Goal: Complete application form

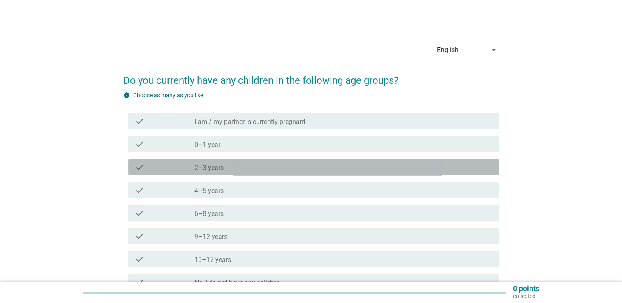
click at [222, 165] on label "2–3 years" at bounding box center [208, 168] width 29 height 8
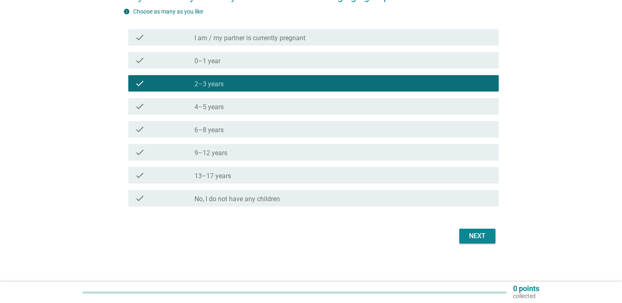
scroll to position [85, 0]
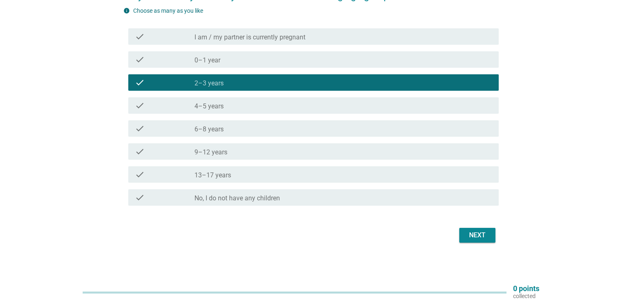
click at [473, 235] on div "Next" at bounding box center [477, 236] width 23 height 10
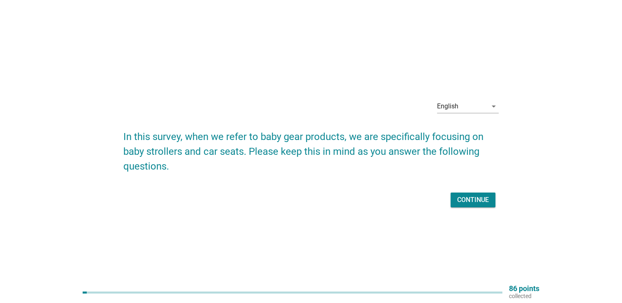
click at [474, 210] on div "Continue" at bounding box center [310, 200] width 375 height 20
click at [473, 201] on div "Continue" at bounding box center [473, 200] width 32 height 10
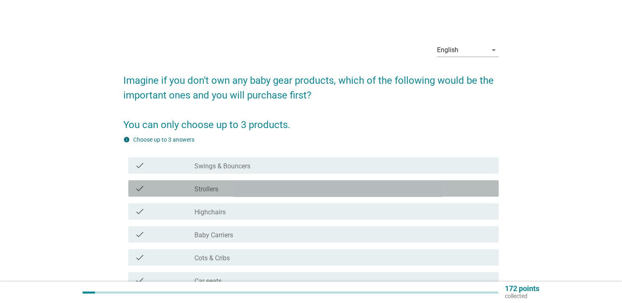
click at [233, 187] on div "check_box_outline_blank Strollers" at bounding box center [343, 189] width 298 height 10
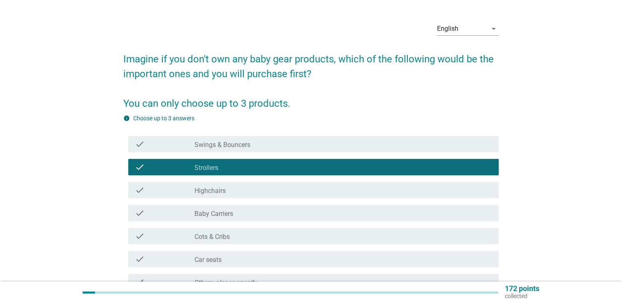
scroll to position [41, 0]
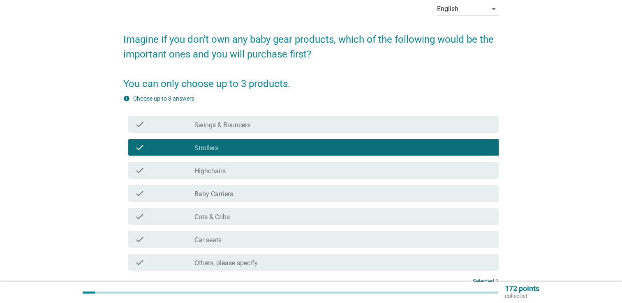
click at [240, 195] on div "check_box_outline_blank Baby Carriers" at bounding box center [343, 194] width 298 height 10
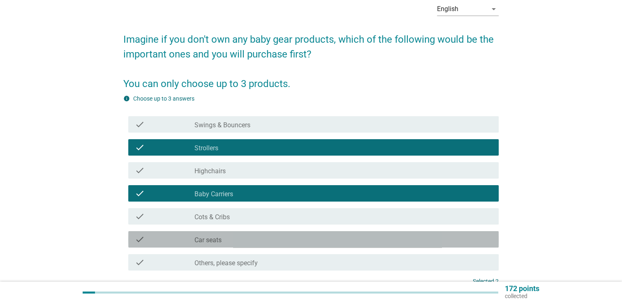
click at [243, 242] on div "check_box_outline_blank Car seats" at bounding box center [343, 240] width 298 height 10
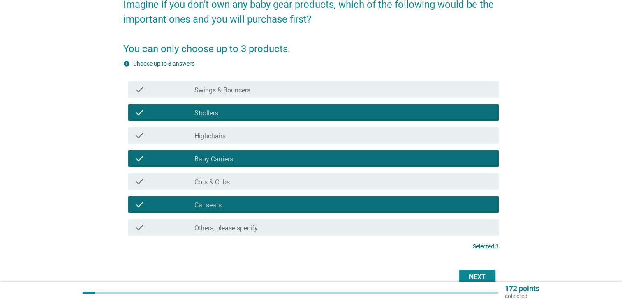
scroll to position [118, 0]
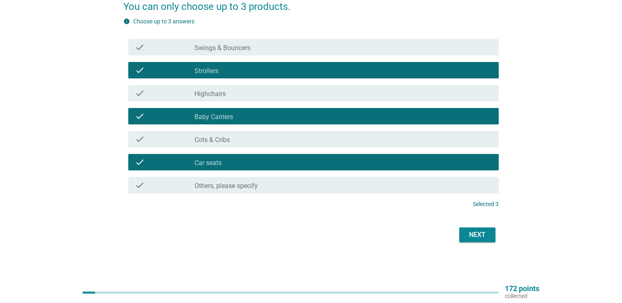
click at [479, 238] on div "Next" at bounding box center [477, 235] width 23 height 10
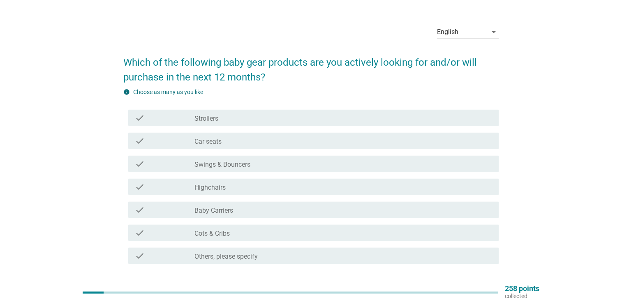
scroll to position [0, 0]
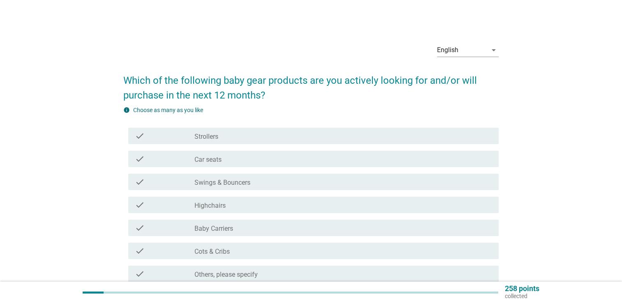
click at [210, 137] on label "Strollers" at bounding box center [206, 137] width 24 height 8
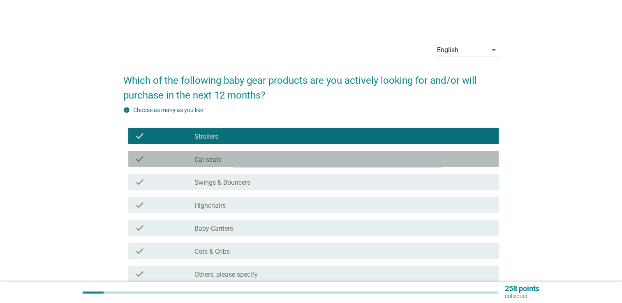
click at [212, 159] on label "Car seats" at bounding box center [207, 160] width 27 height 8
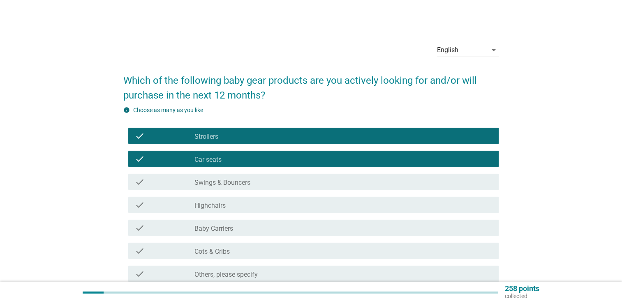
click at [222, 185] on label "Swings & Bouncers" at bounding box center [222, 183] width 56 height 8
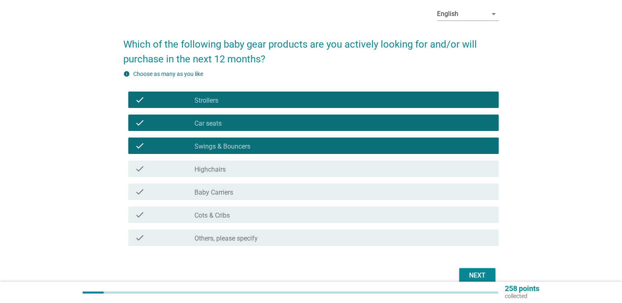
scroll to position [76, 0]
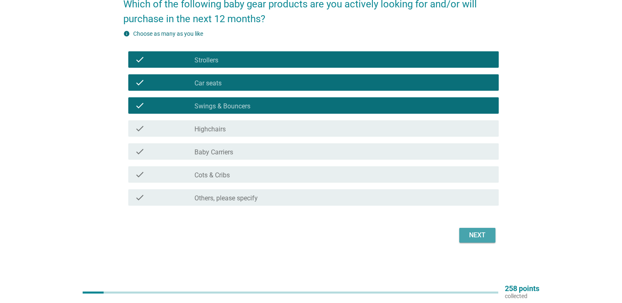
click at [472, 239] on div "Next" at bounding box center [477, 236] width 23 height 10
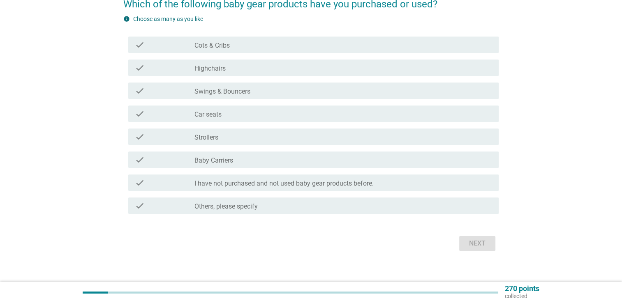
scroll to position [0, 0]
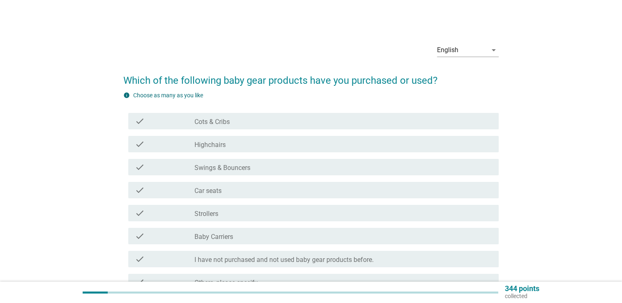
click at [228, 143] on div "check_box_outline_blank Highchairs" at bounding box center [343, 144] width 298 height 10
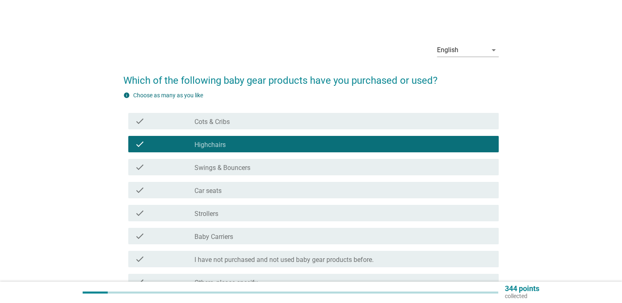
click at [236, 170] on label "Swings & Bouncers" at bounding box center [222, 168] width 56 height 8
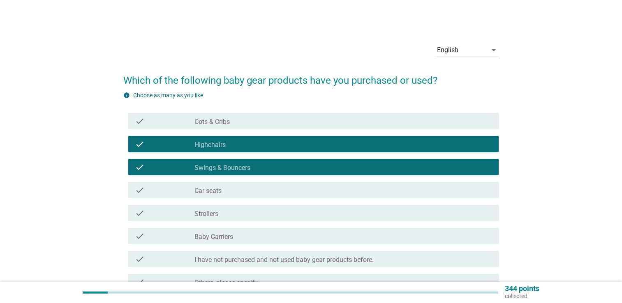
click at [236, 193] on div "check_box_outline_blank Car seats" at bounding box center [343, 190] width 298 height 10
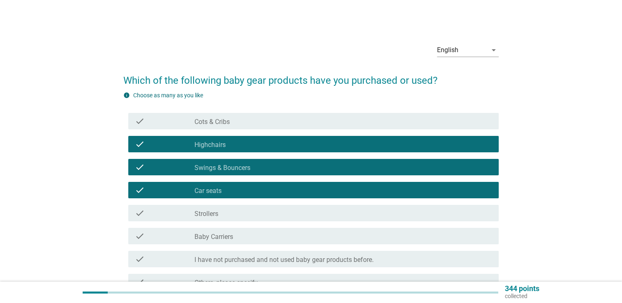
click at [240, 215] on div "check_box_outline_blank Strollers" at bounding box center [343, 213] width 298 height 10
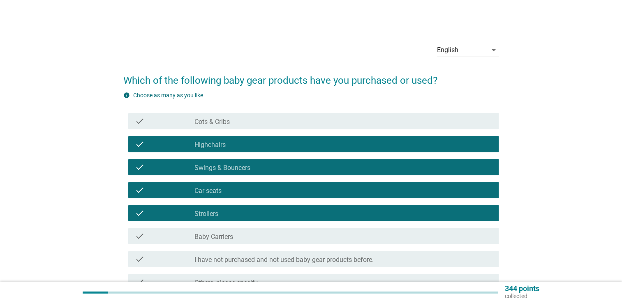
click at [266, 237] on div "check_box_outline_blank Baby Carriers" at bounding box center [343, 236] width 298 height 10
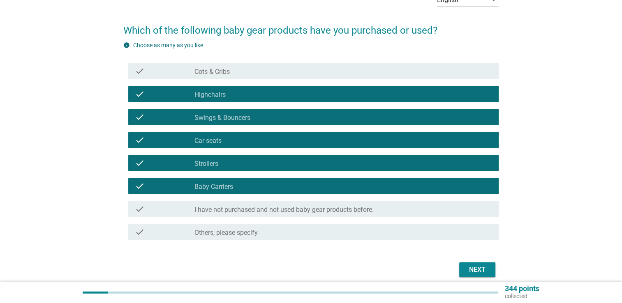
scroll to position [85, 0]
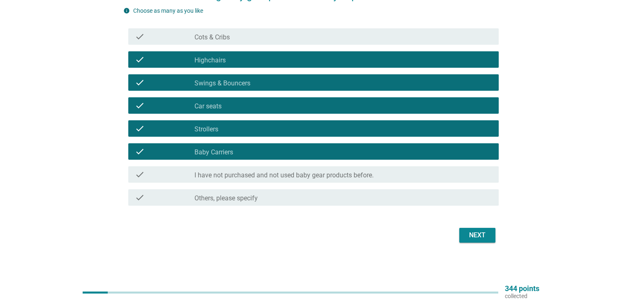
click at [483, 238] on div "Next" at bounding box center [477, 236] width 23 height 10
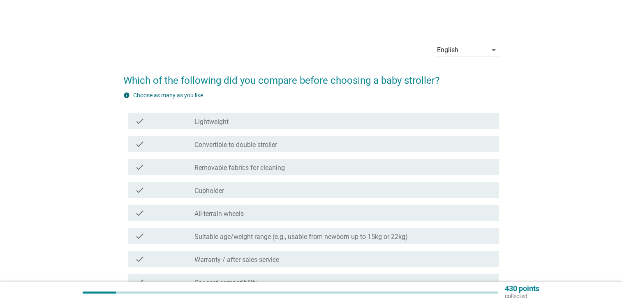
click at [249, 124] on div "check_box_outline_blank Lightweight" at bounding box center [343, 121] width 298 height 10
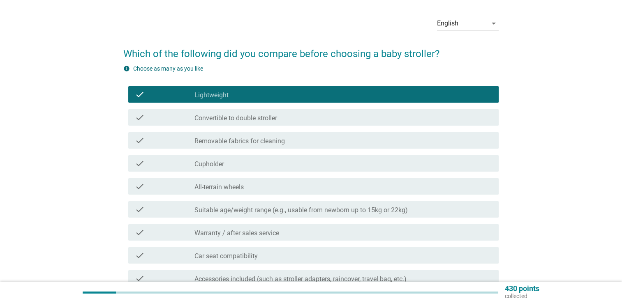
scroll to position [41, 0]
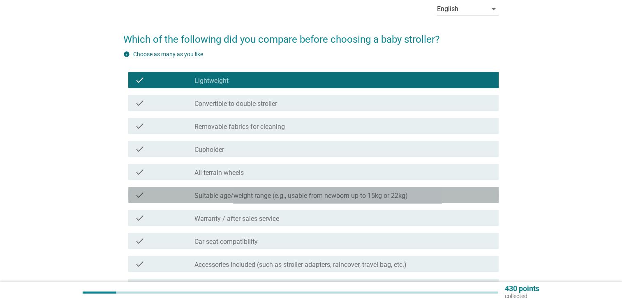
click at [263, 199] on label "Suitable age/weight range (e.g., usable from newborn up to 15kg or 22kg)" at bounding box center [300, 196] width 213 height 8
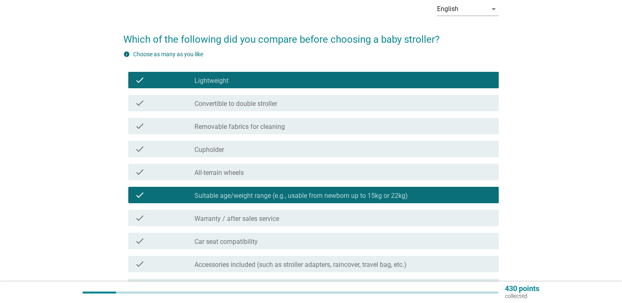
click at [268, 241] on div "check_box_outline_blank Car seat compatibility" at bounding box center [343, 241] width 298 height 10
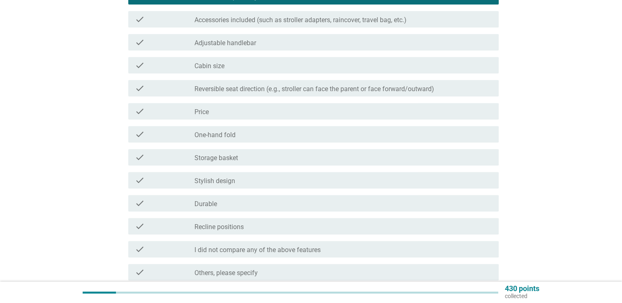
scroll to position [329, 0]
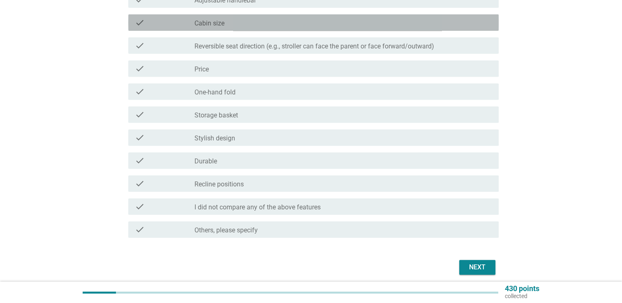
click at [232, 22] on div "check_box_outline_blank Cabin size" at bounding box center [343, 23] width 298 height 10
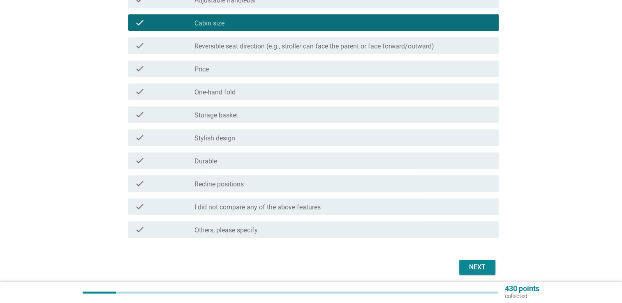
click at [217, 138] on label "Stylish design" at bounding box center [214, 138] width 41 height 8
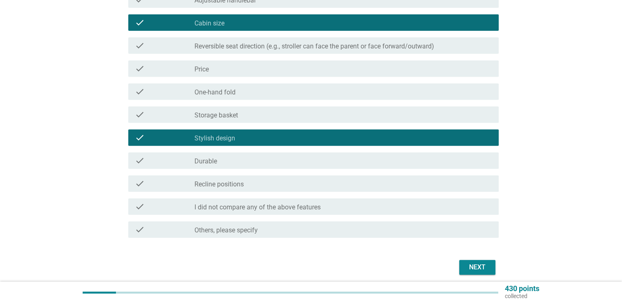
click at [470, 268] on div "Next" at bounding box center [477, 268] width 23 height 10
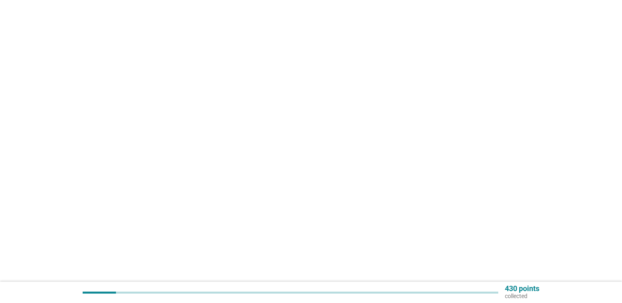
scroll to position [0, 0]
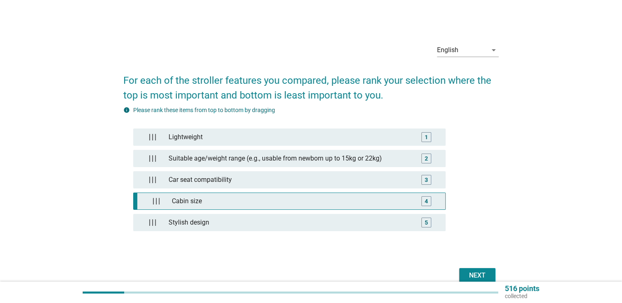
click at [371, 203] on div "Cabin size" at bounding box center [291, 201] width 245 height 16
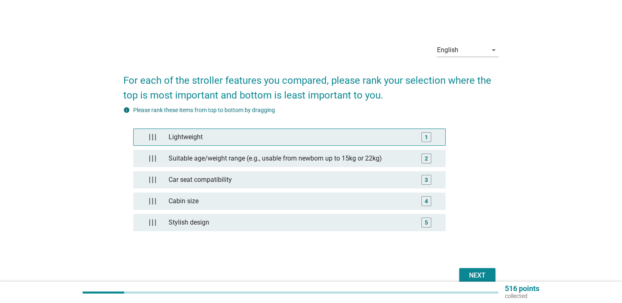
click at [361, 137] on div "Lightweight" at bounding box center [289, 137] width 249 height 16
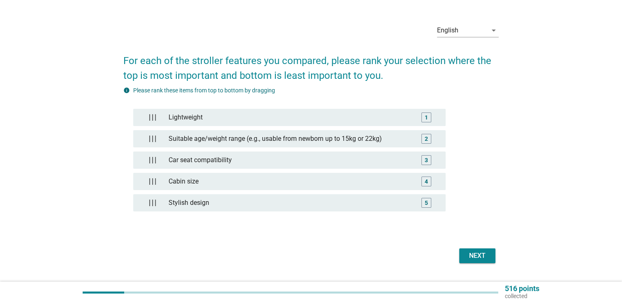
scroll to position [39, 0]
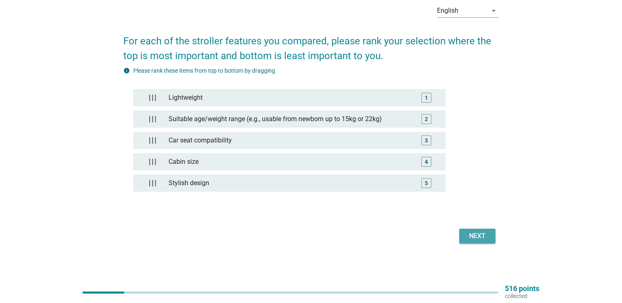
click at [476, 238] on div "Next" at bounding box center [477, 236] width 23 height 10
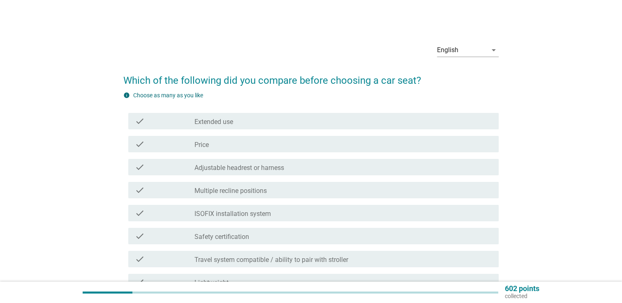
click at [278, 168] on label "Adjustable headrest or harness" at bounding box center [239, 168] width 90 height 8
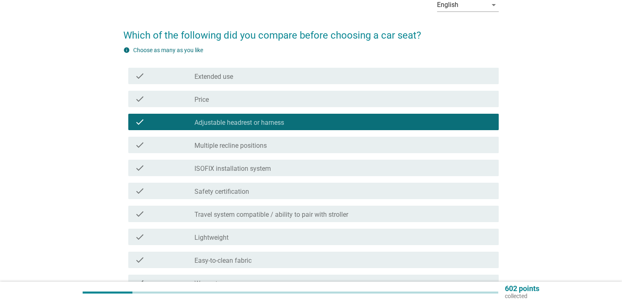
scroll to position [82, 0]
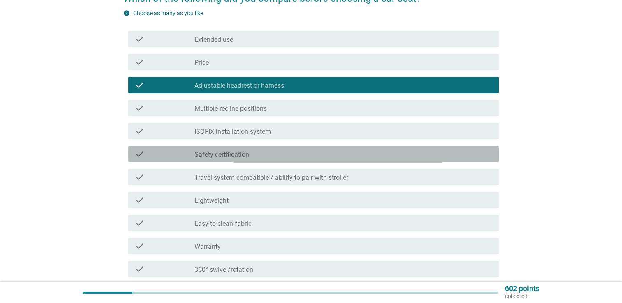
click at [261, 154] on div "check_box_outline_blank Safety certification" at bounding box center [343, 154] width 298 height 10
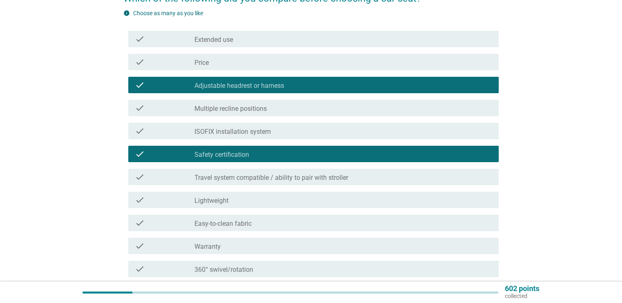
click at [258, 199] on div "check_box_outline_blank Lightweight" at bounding box center [343, 200] width 298 height 10
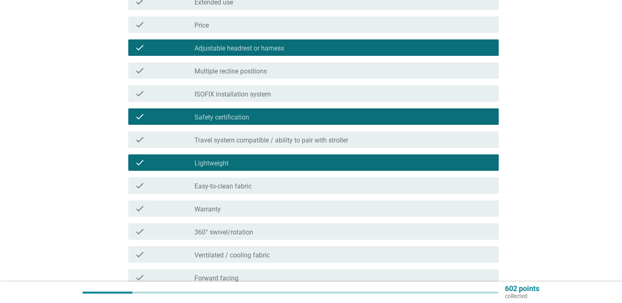
scroll to position [164, 0]
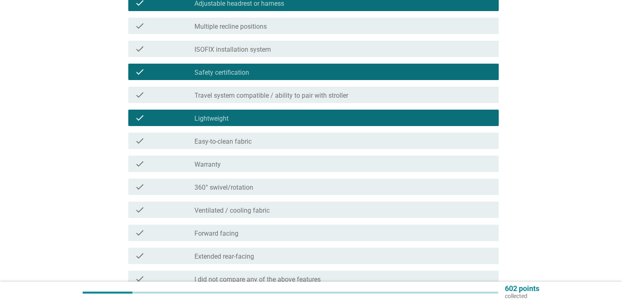
click at [260, 144] on div "check_box_outline_blank Easy-to-clean fabric" at bounding box center [343, 141] width 298 height 10
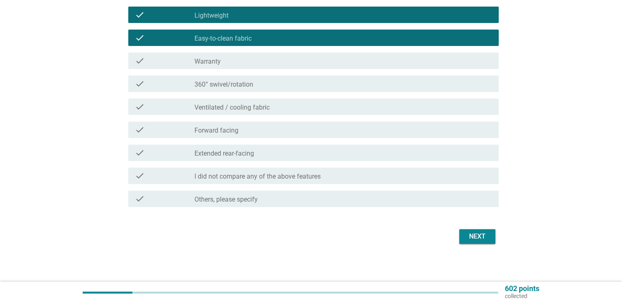
scroll to position [269, 0]
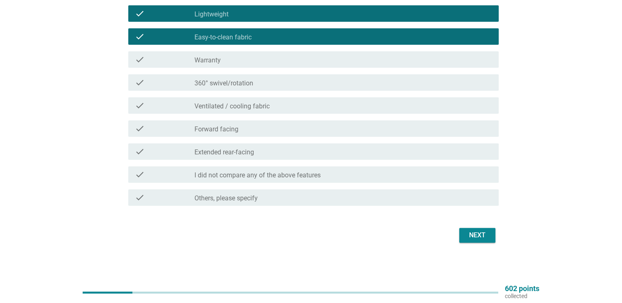
click at [467, 233] on div "Next" at bounding box center [477, 236] width 23 height 10
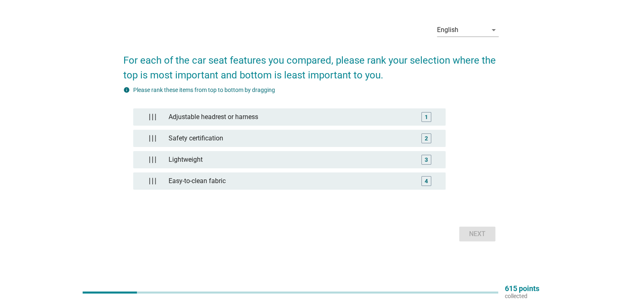
scroll to position [0, 0]
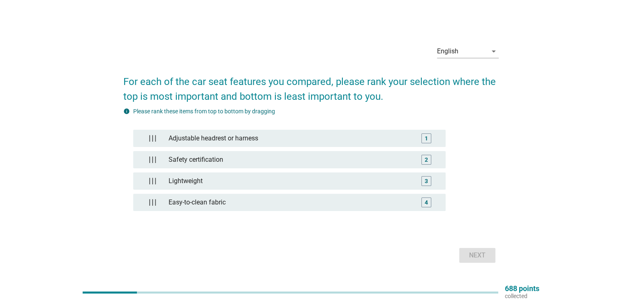
click at [468, 233] on form "For each of the car seat features you compared, please rank your selection wher…" at bounding box center [310, 165] width 375 height 199
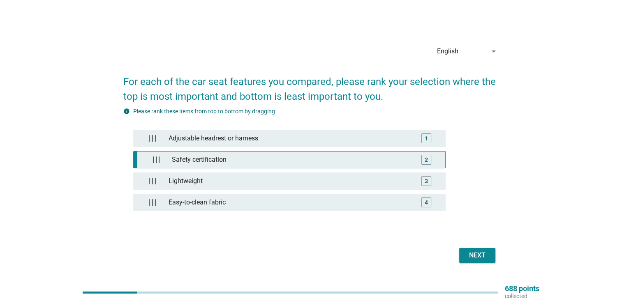
click at [349, 155] on div "Safety certification" at bounding box center [291, 160] width 245 height 16
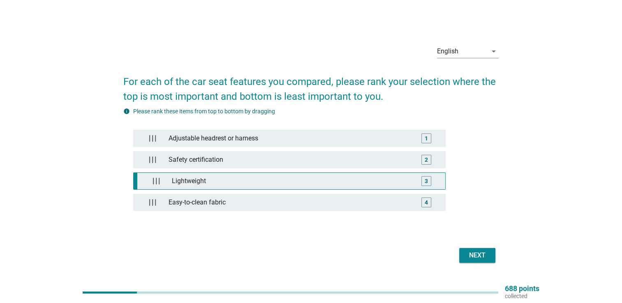
click at [358, 179] on div "Lightweight" at bounding box center [291, 181] width 245 height 16
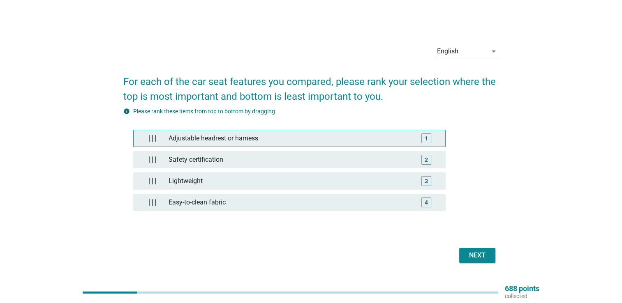
click at [354, 142] on div "Adjustable headrest or harness" at bounding box center [289, 138] width 249 height 16
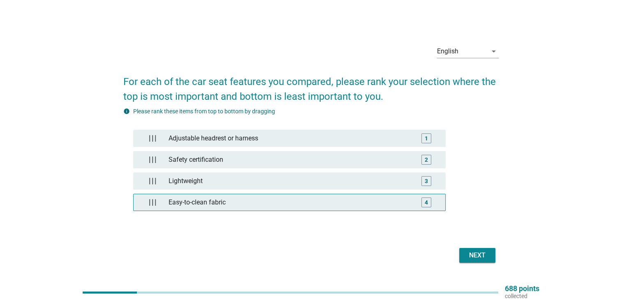
click at [373, 200] on div "Easy-to-clean fabric" at bounding box center [289, 202] width 249 height 16
click at [476, 261] on button "Next" at bounding box center [477, 255] width 36 height 15
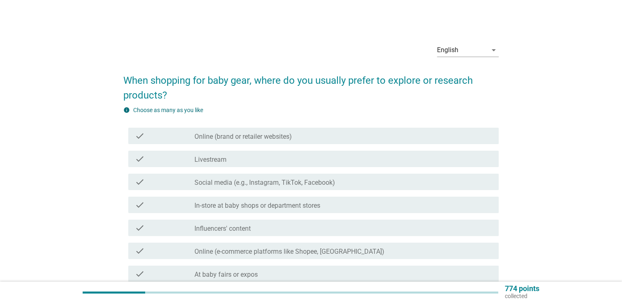
click at [260, 203] on label "In-store at baby shops or department stores" at bounding box center [257, 206] width 126 height 8
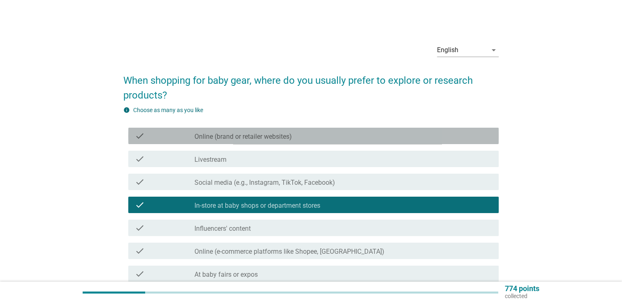
click at [227, 137] on label "Online (brand or retailer websites)" at bounding box center [242, 137] width 97 height 8
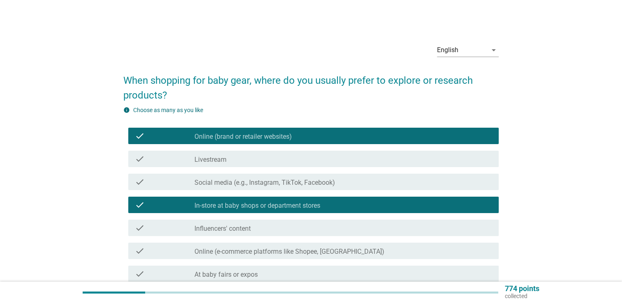
scroll to position [41, 0]
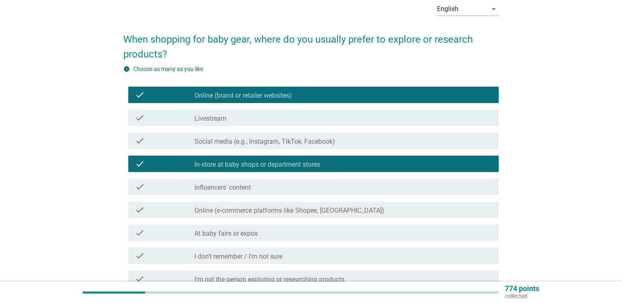
click at [229, 142] on label "Social media (e.g., Instagram, TikTok, Facebook)" at bounding box center [264, 142] width 141 height 8
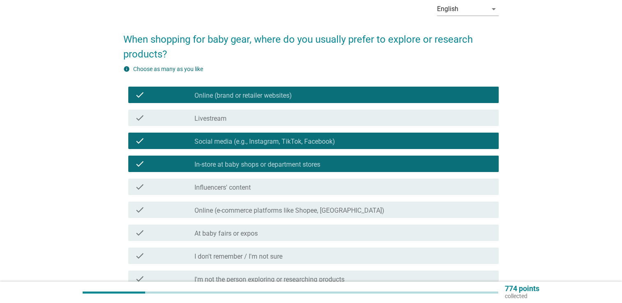
click at [246, 210] on label "Online (e-commerce platforms like Shopee, [GEOGRAPHIC_DATA])" at bounding box center [289, 211] width 190 height 8
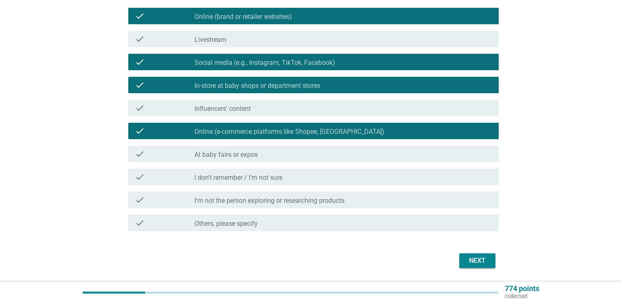
scroll to position [123, 0]
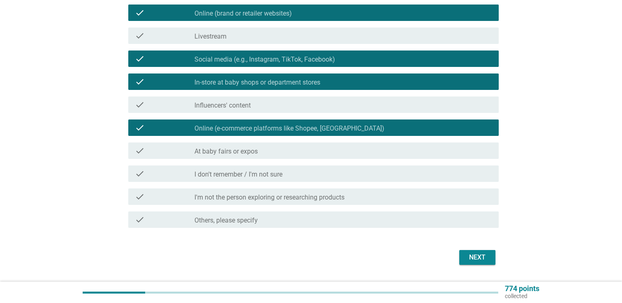
click at [245, 149] on label "At baby fairs or expos" at bounding box center [225, 152] width 63 height 8
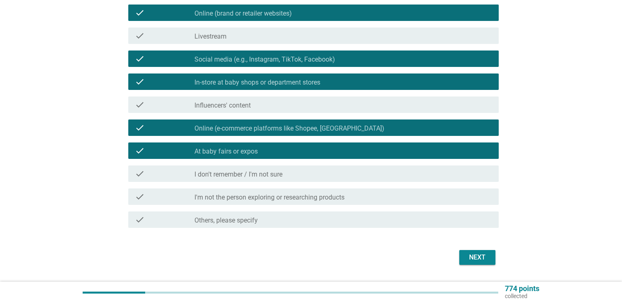
click at [465, 260] on button "Next" at bounding box center [477, 257] width 36 height 15
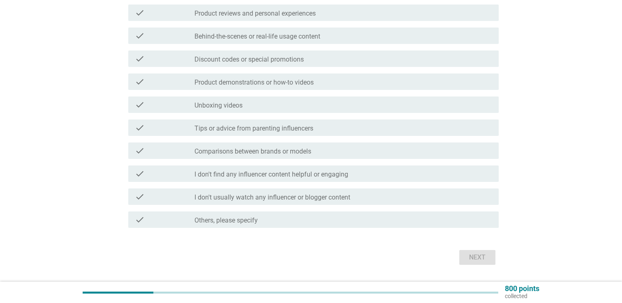
scroll to position [0, 0]
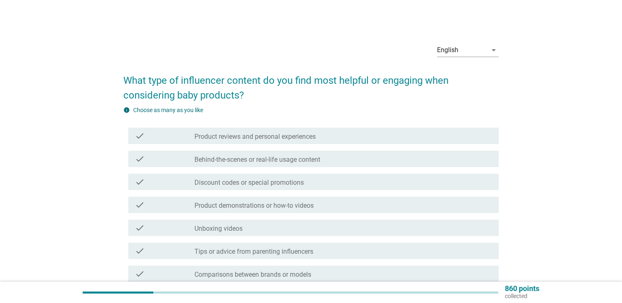
click at [303, 134] on label "Product reviews and personal experiences" at bounding box center [254, 137] width 121 height 8
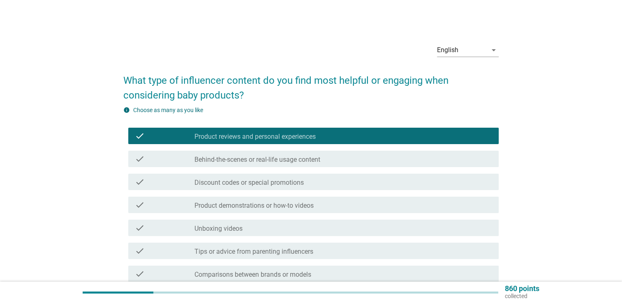
click at [287, 185] on label "Discount codes or special promotions" at bounding box center [248, 183] width 109 height 8
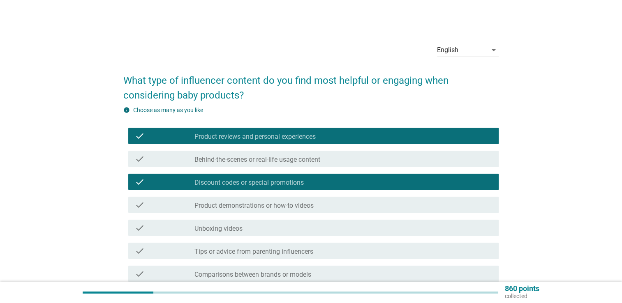
click at [286, 203] on label "Product demonstrations or how-to videos" at bounding box center [253, 206] width 119 height 8
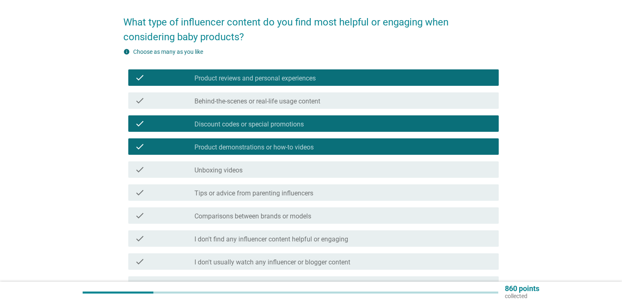
scroll to position [82, 0]
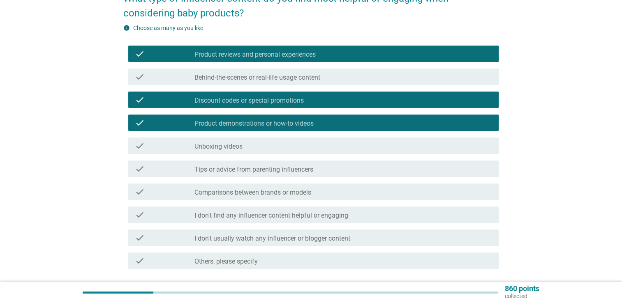
click at [266, 170] on label "Tips or advice from parenting influencers" at bounding box center [253, 170] width 119 height 8
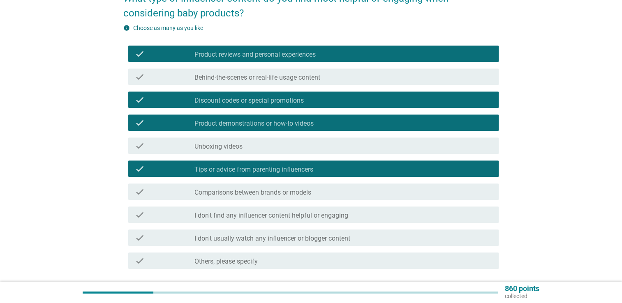
click at [278, 194] on label "Comparisons between brands or models" at bounding box center [252, 193] width 117 height 8
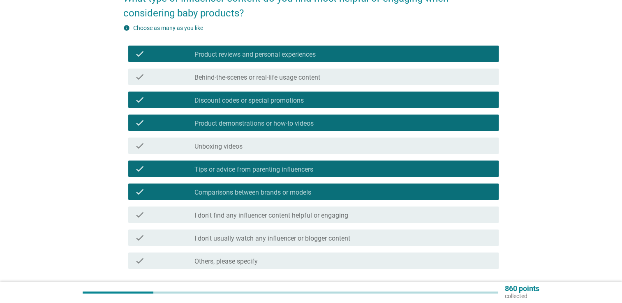
scroll to position [145, 0]
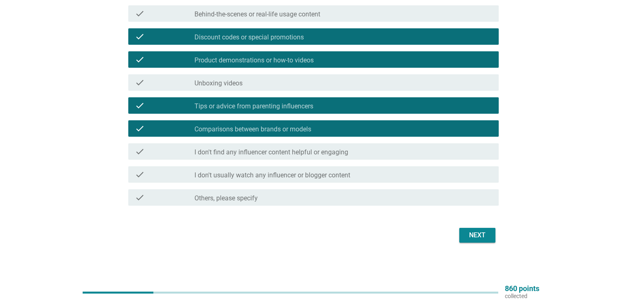
click at [469, 239] on div "Next" at bounding box center [477, 236] width 23 height 10
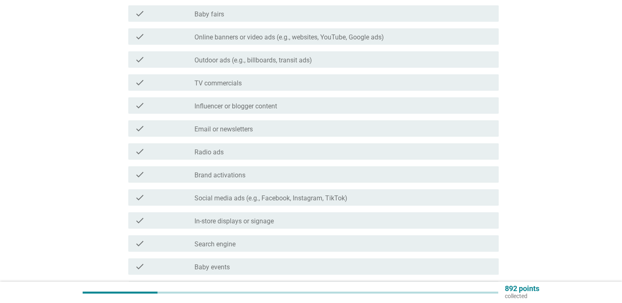
scroll to position [0, 0]
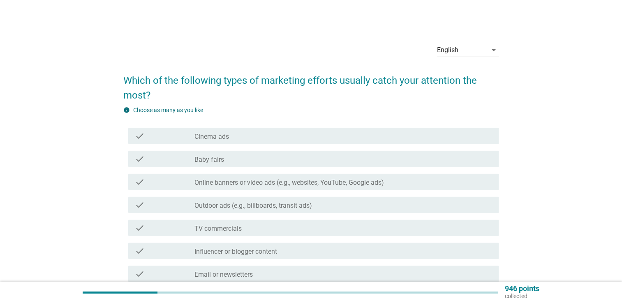
click at [281, 162] on div "check_box_outline_blank Baby fairs" at bounding box center [343, 159] width 298 height 10
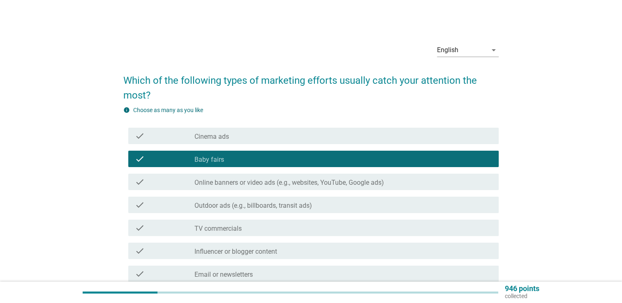
click at [287, 182] on label "Online banners or video ads (e.g., websites, YouTube, Google ads)" at bounding box center [288, 183] width 189 height 8
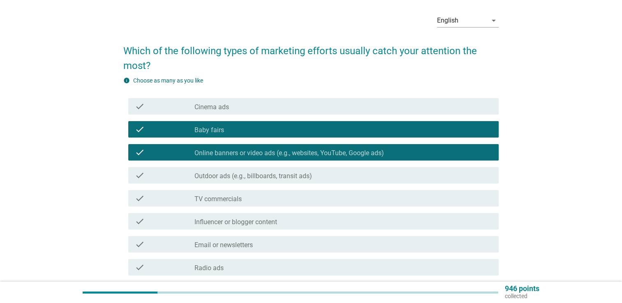
scroll to position [82, 0]
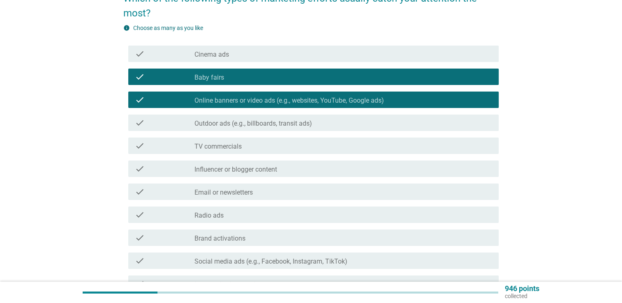
click at [263, 150] on div "check_box_outline_blank TV commercials" at bounding box center [343, 146] width 298 height 10
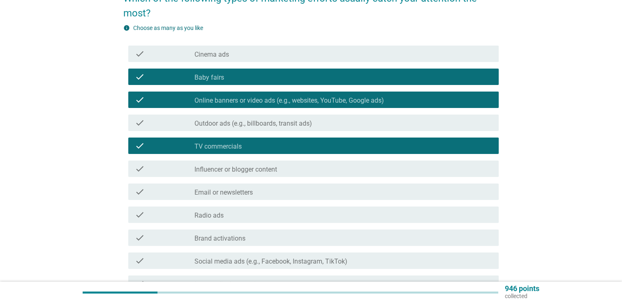
click at [266, 173] on label "Influencer or blogger content" at bounding box center [235, 170] width 83 height 8
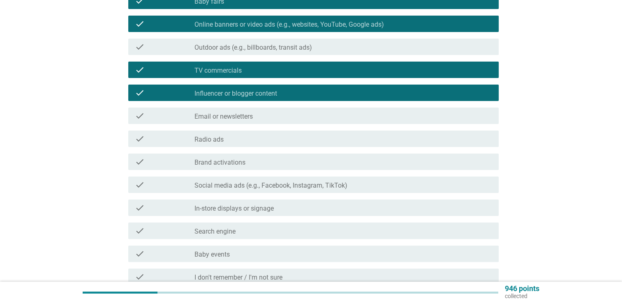
scroll to position [247, 0]
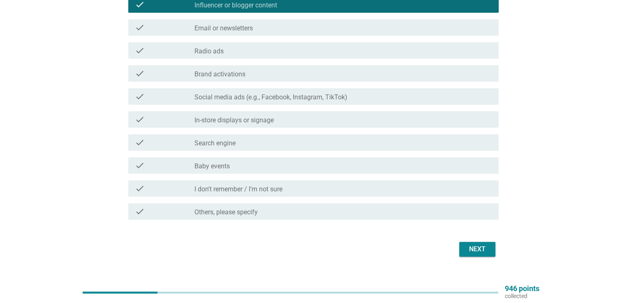
click at [306, 161] on div "check_box_outline_blank Baby events" at bounding box center [343, 166] width 298 height 10
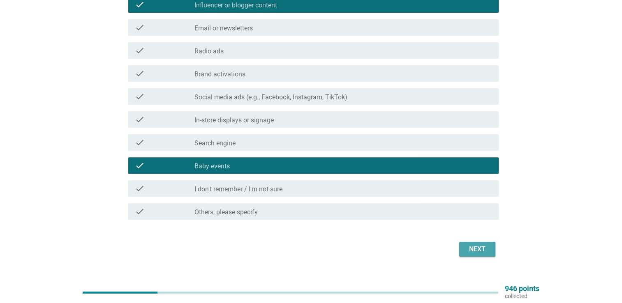
click at [466, 247] on div "Next" at bounding box center [477, 250] width 23 height 10
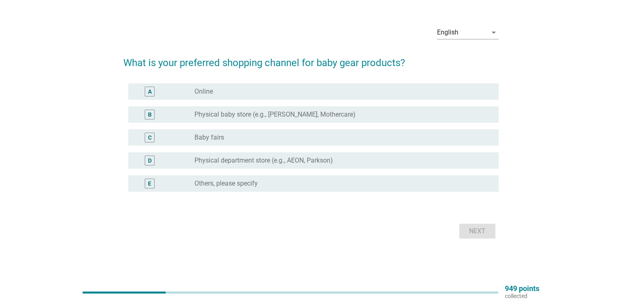
scroll to position [0, 0]
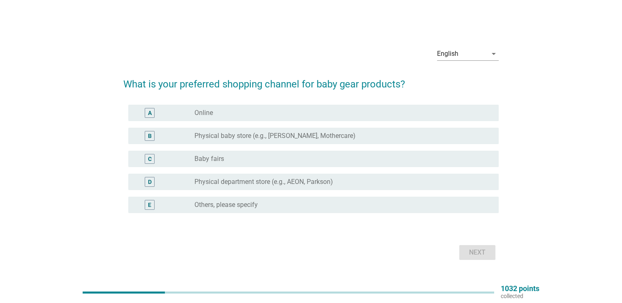
click at [252, 155] on div "radio_button_unchecked Baby fairs" at bounding box center [343, 159] width 298 height 10
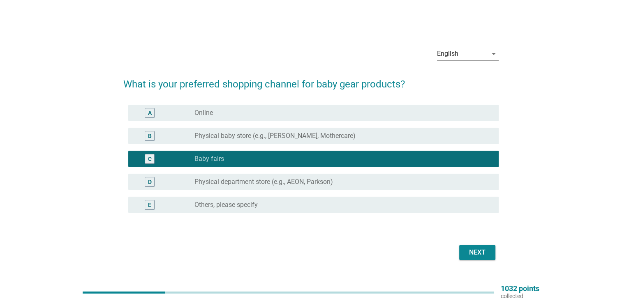
click at [254, 113] on div "radio_button_unchecked Online" at bounding box center [339, 113] width 291 height 8
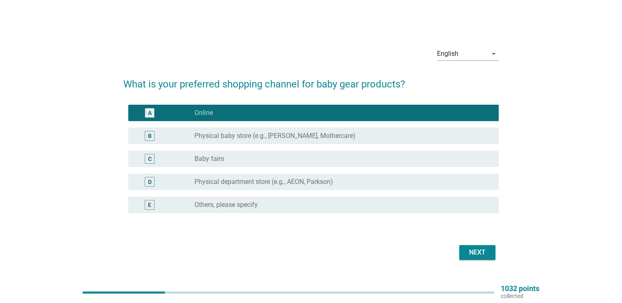
click at [256, 161] on div "radio_button_unchecked Baby fairs" at bounding box center [339, 159] width 291 height 8
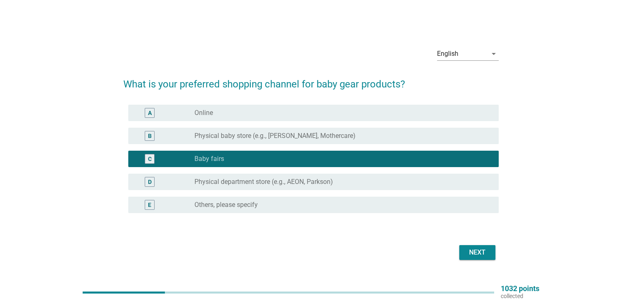
click at [465, 259] on button "Next" at bounding box center [477, 252] width 36 height 15
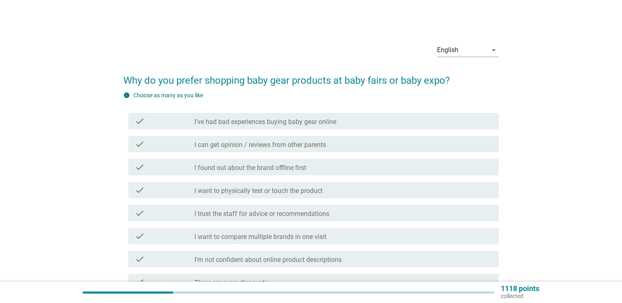
click at [318, 141] on div "check_box_outline_blank I can get opinion / reviews from other parents" at bounding box center [343, 144] width 298 height 10
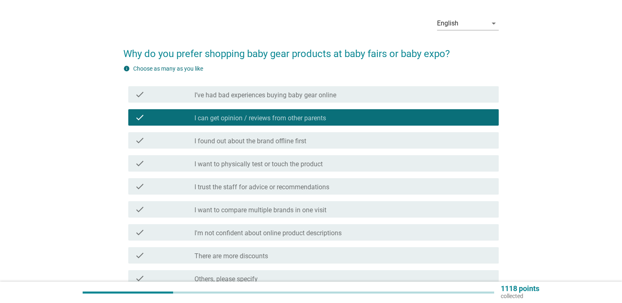
scroll to position [41, 0]
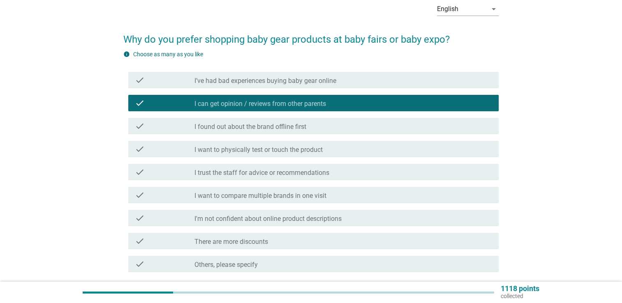
click at [319, 148] on label "I want to physically test or touch the product" at bounding box center [258, 150] width 128 height 8
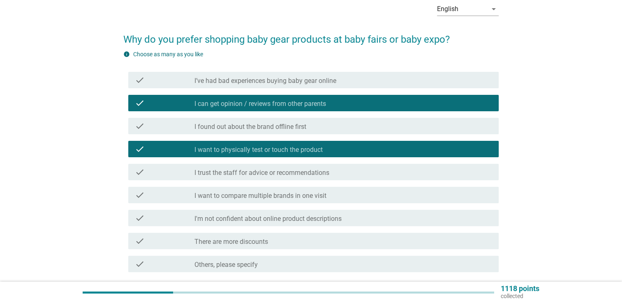
click at [332, 195] on div "check_box_outline_blank I want to compare multiple brands in one visit" at bounding box center [343, 195] width 298 height 10
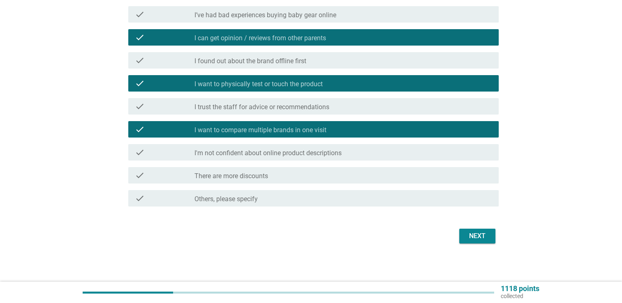
scroll to position [108, 0]
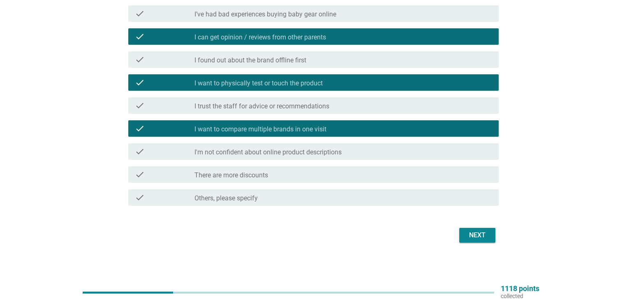
click at [297, 168] on div "check check_box_outline_blank There are more discounts" at bounding box center [313, 174] width 370 height 16
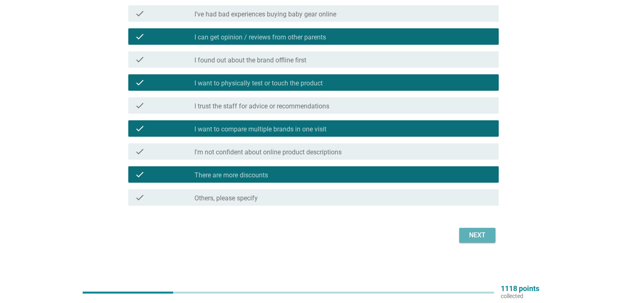
click at [472, 236] on div "Next" at bounding box center [477, 236] width 23 height 10
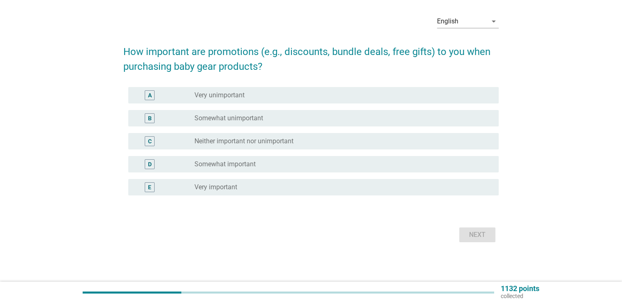
scroll to position [0, 0]
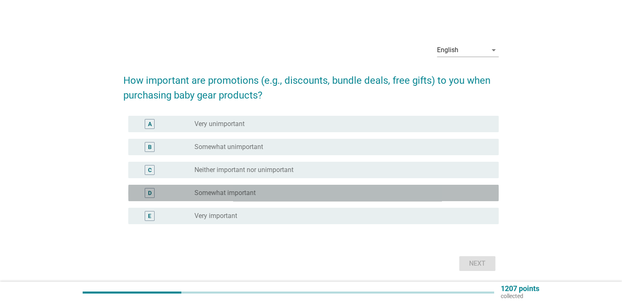
click at [281, 189] on div "radio_button_unchecked Somewhat important" at bounding box center [339, 193] width 291 height 8
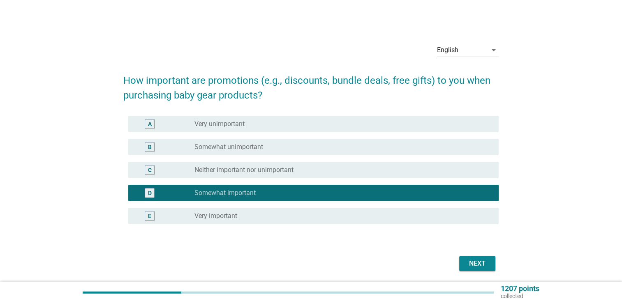
click at [468, 266] on div "Next" at bounding box center [477, 264] width 23 height 10
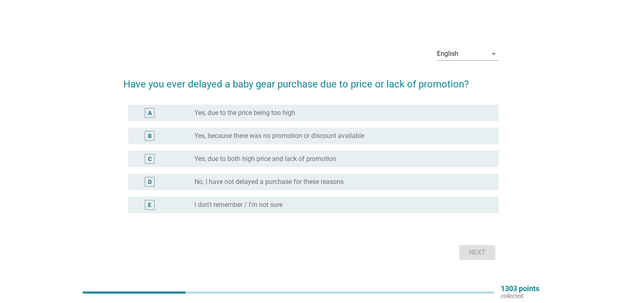
click at [317, 185] on label "No, I have not delayed a purchase for these reasons" at bounding box center [268, 182] width 149 height 8
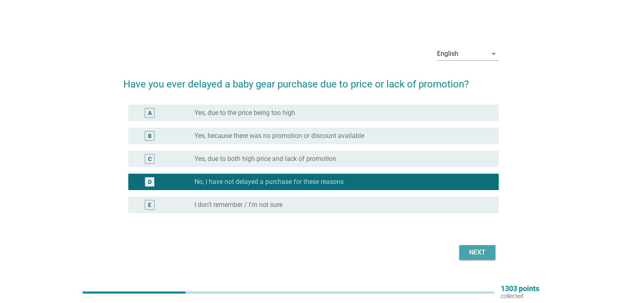
click at [468, 257] on div "Next" at bounding box center [477, 253] width 23 height 10
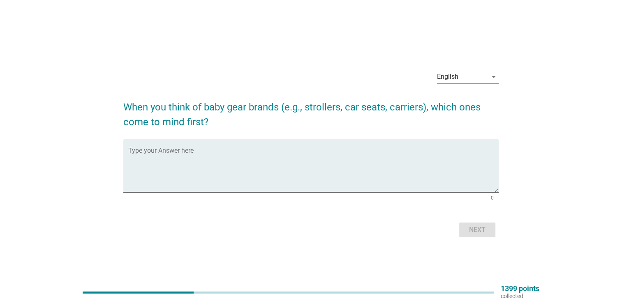
click at [281, 182] on textarea "Type your Answer here" at bounding box center [313, 170] width 370 height 43
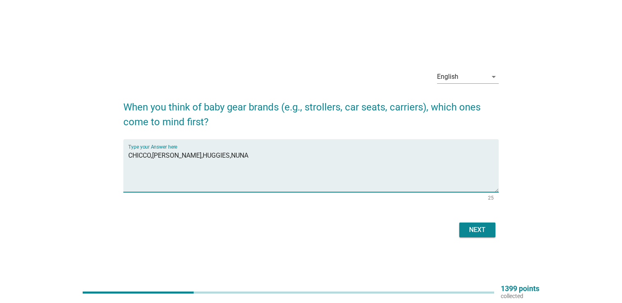
type textarea "CHICCO,[PERSON_NAME],HUGGIES,NUNA"
click at [470, 229] on div "Next" at bounding box center [477, 230] width 23 height 10
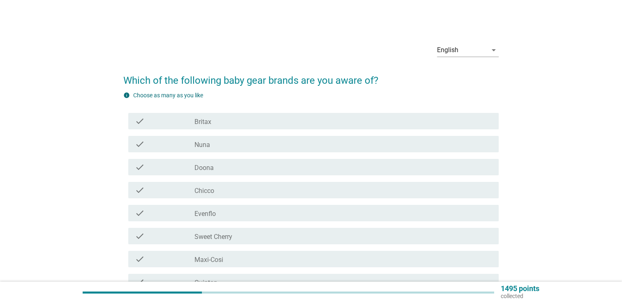
click at [205, 143] on label "Nuna" at bounding box center [202, 145] width 16 height 8
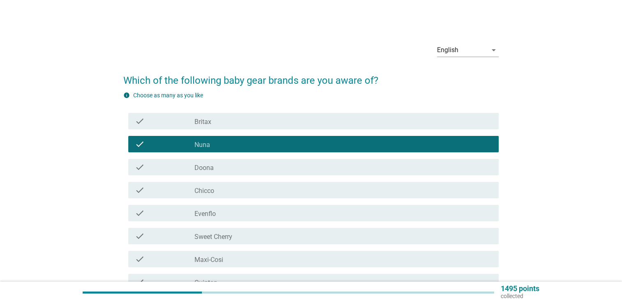
click at [216, 188] on div "check_box_outline_blank Chicco" at bounding box center [343, 190] width 298 height 10
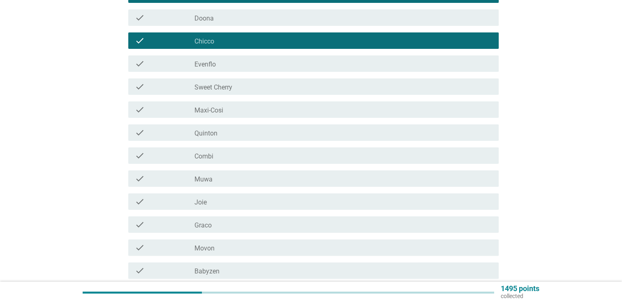
scroll to position [164, 0]
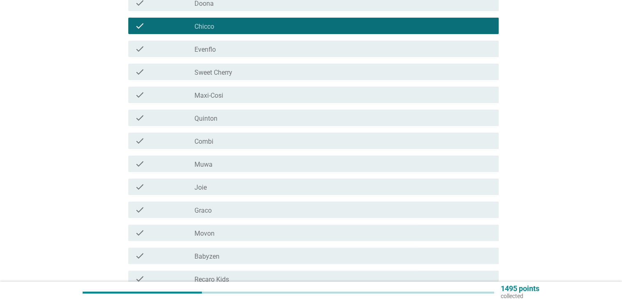
click at [221, 191] on div "check_box_outline_blank Joie" at bounding box center [343, 187] width 298 height 10
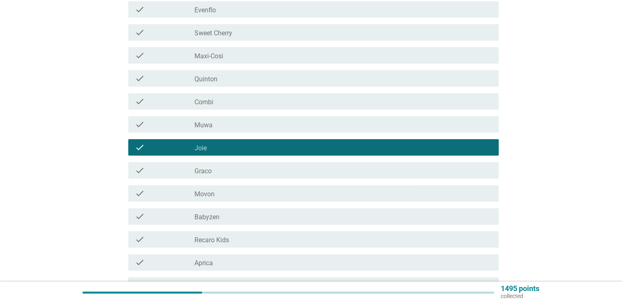
scroll to position [247, 0]
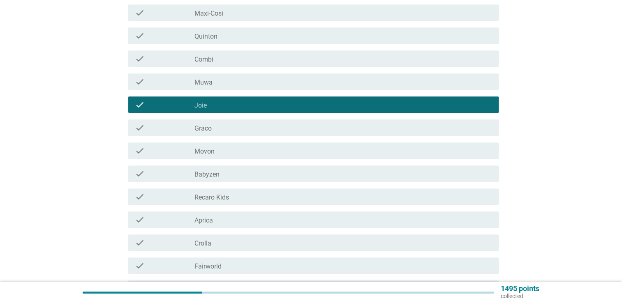
click at [227, 127] on div "check_box_outline_blank Graco" at bounding box center [343, 128] width 298 height 10
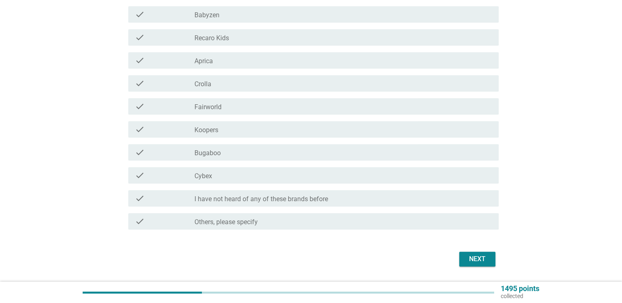
scroll to position [411, 0]
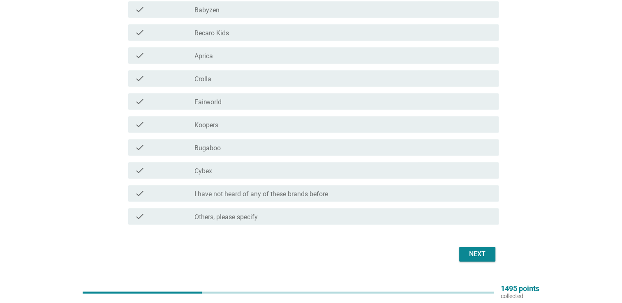
click at [237, 171] on div "check_box_outline_blank Cybex" at bounding box center [343, 171] width 298 height 10
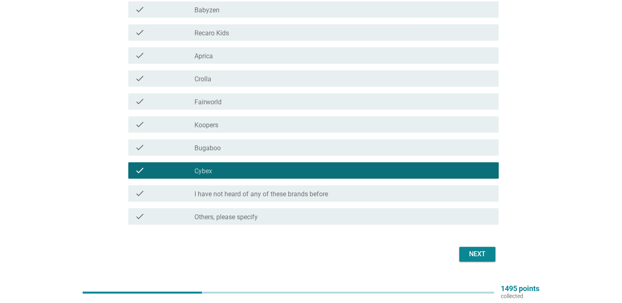
click at [483, 259] on button "Next" at bounding box center [477, 254] width 36 height 15
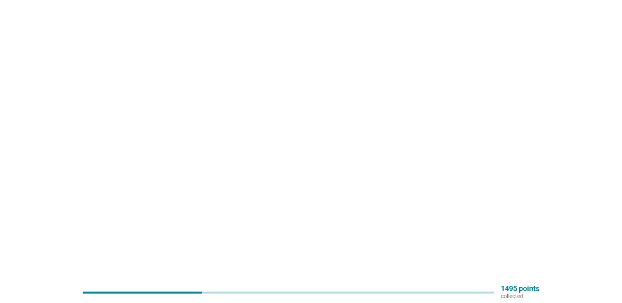
scroll to position [0, 0]
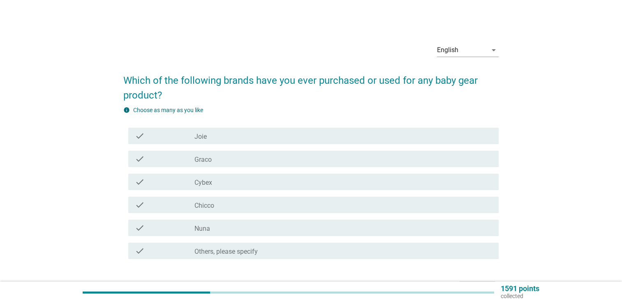
click at [194, 188] on div "check check_box_outline_blank Cybex" at bounding box center [313, 182] width 370 height 16
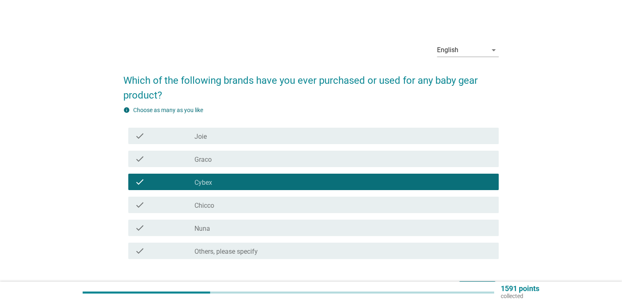
click at [203, 205] on label "Chicco" at bounding box center [204, 206] width 20 height 8
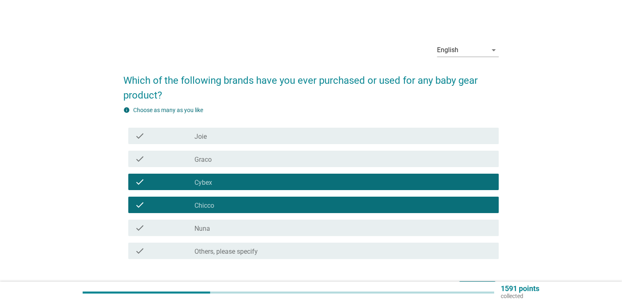
click at [210, 229] on label "Nuna" at bounding box center [202, 229] width 16 height 8
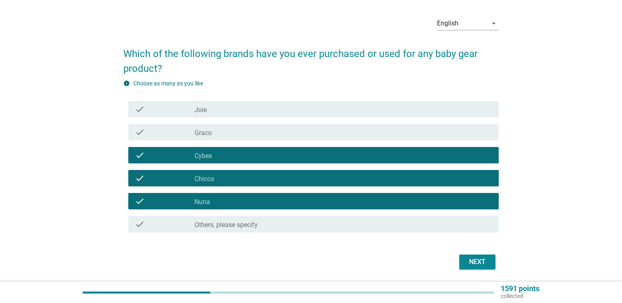
scroll to position [53, 0]
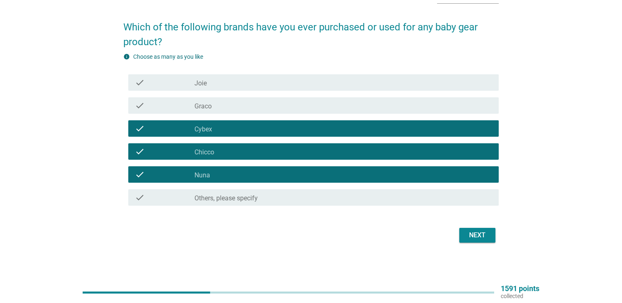
click at [484, 231] on div "Next" at bounding box center [477, 236] width 23 height 10
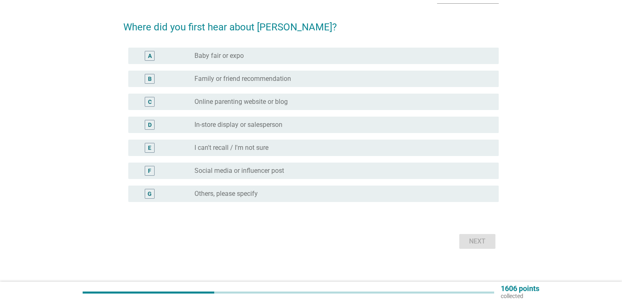
scroll to position [0, 0]
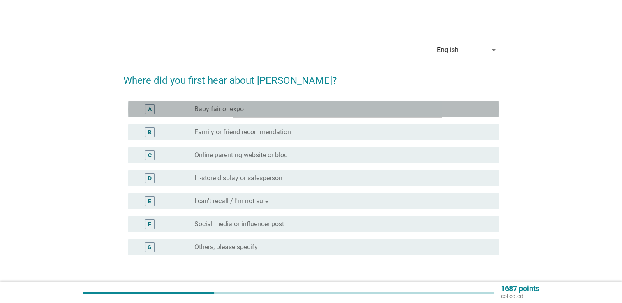
click at [258, 115] on div "A radio_button_unchecked Baby fair or expo" at bounding box center [313, 109] width 370 height 16
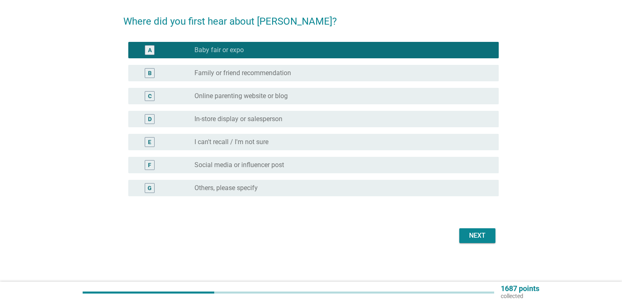
scroll to position [60, 0]
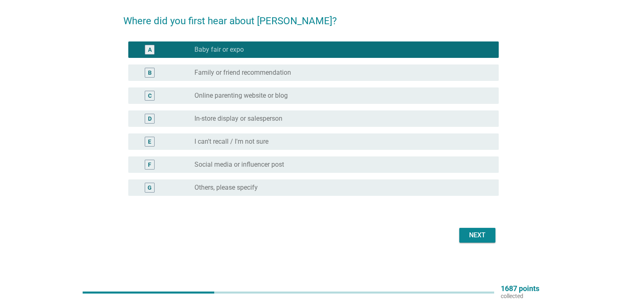
click at [289, 75] on label "Family or friend recommendation" at bounding box center [242, 73] width 97 height 8
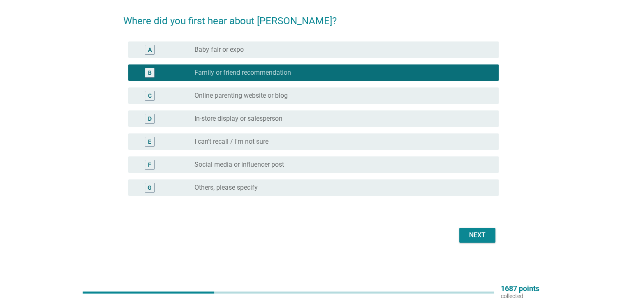
click at [261, 48] on div "radio_button_unchecked Baby fair or expo" at bounding box center [339, 50] width 291 height 8
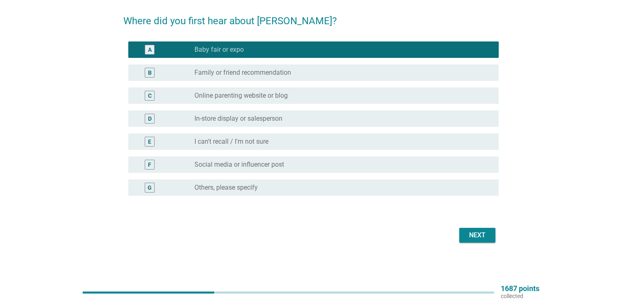
click at [464, 231] on button "Next" at bounding box center [477, 235] width 36 height 15
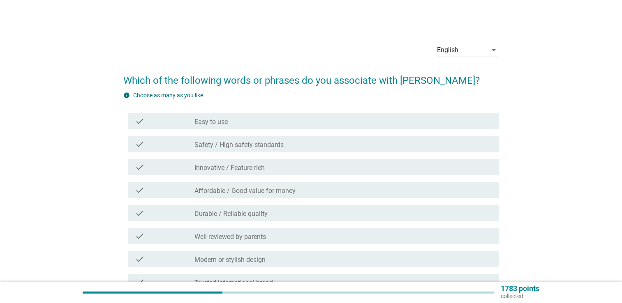
click at [230, 117] on div "check_box_outline_blank Easy to use" at bounding box center [343, 121] width 298 height 10
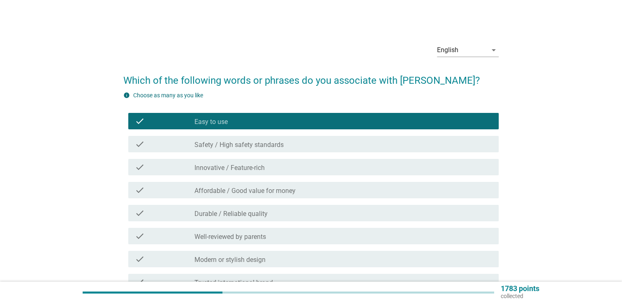
click at [241, 144] on label "Safety / High safety standards" at bounding box center [238, 145] width 89 height 8
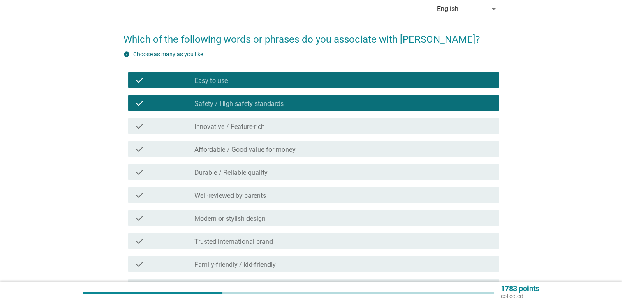
click at [242, 153] on label "Affordable / Good value for money" at bounding box center [244, 150] width 101 height 8
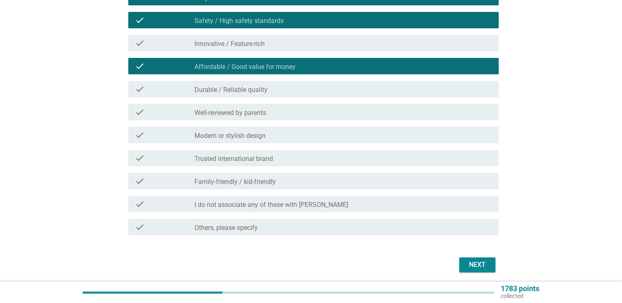
scroll to position [154, 0]
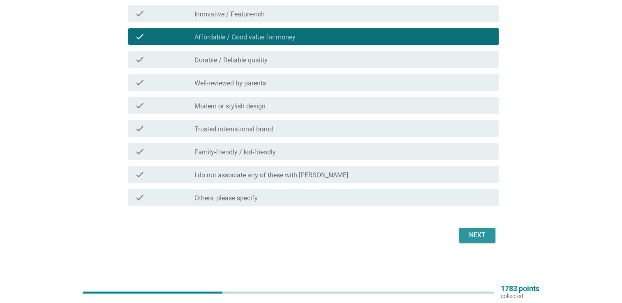
click at [470, 237] on div "Next" at bounding box center [477, 236] width 23 height 10
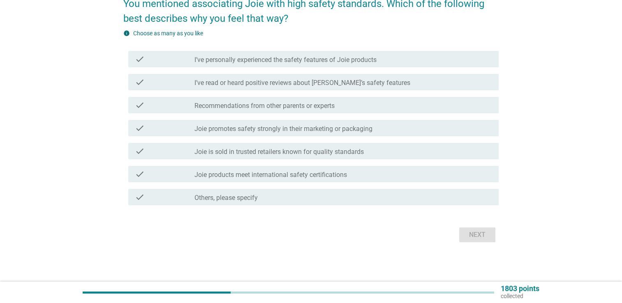
scroll to position [0, 0]
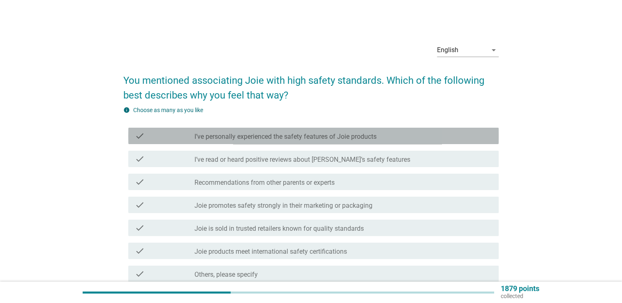
click at [282, 141] on label "I’ve personally experienced the safety features of Joie products" at bounding box center [285, 137] width 182 height 8
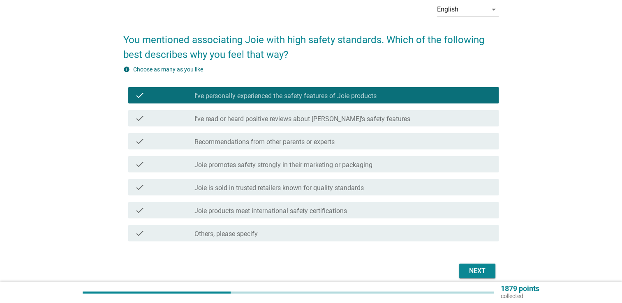
scroll to position [41, 0]
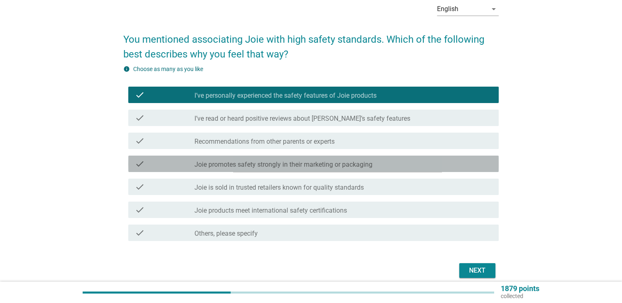
click at [278, 167] on label "Joie promotes safety strongly in their marketing or packaging" at bounding box center [283, 165] width 178 height 8
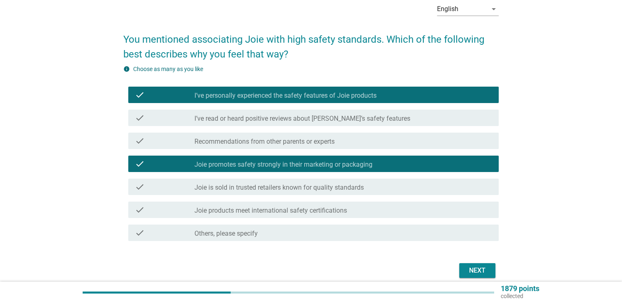
click at [474, 266] on div "Next" at bounding box center [477, 271] width 23 height 10
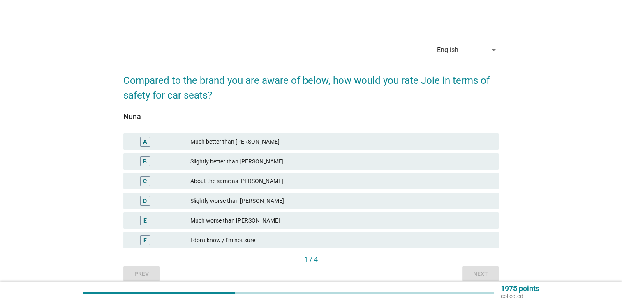
click at [233, 182] on div "About the same as [PERSON_NAME]" at bounding box center [341, 181] width 302 height 10
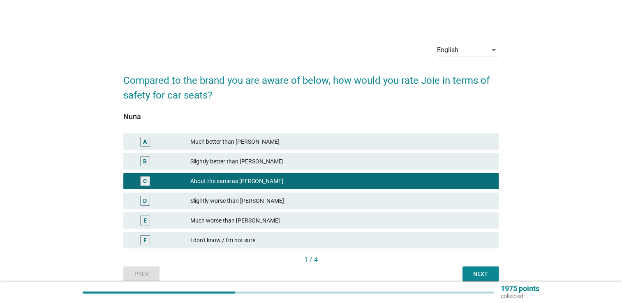
click at [474, 275] on div "Next" at bounding box center [480, 274] width 23 height 9
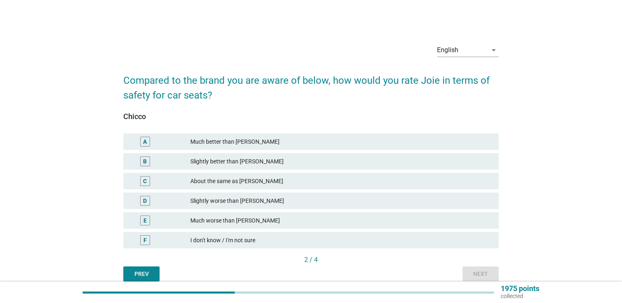
click at [240, 161] on div "Slightly better than [PERSON_NAME]" at bounding box center [341, 162] width 302 height 10
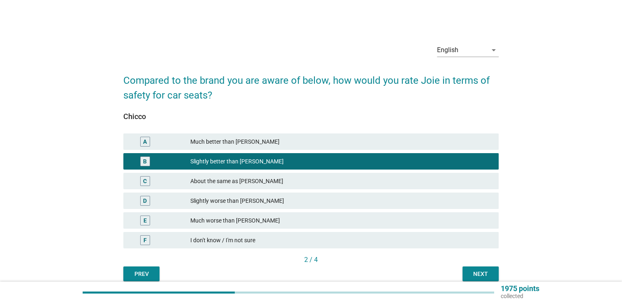
click at [462, 274] on div "Prev Next" at bounding box center [310, 274] width 375 height 15
click at [475, 278] on div "Next" at bounding box center [480, 274] width 23 height 9
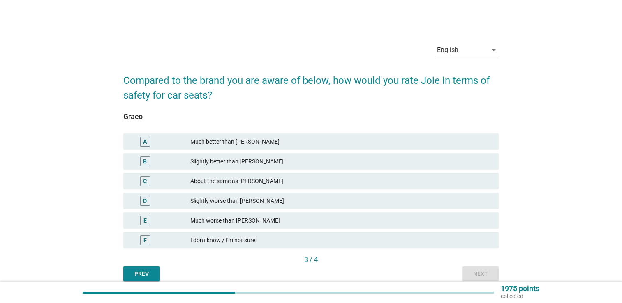
click at [245, 175] on div "C About the same as [PERSON_NAME]" at bounding box center [310, 181] width 375 height 16
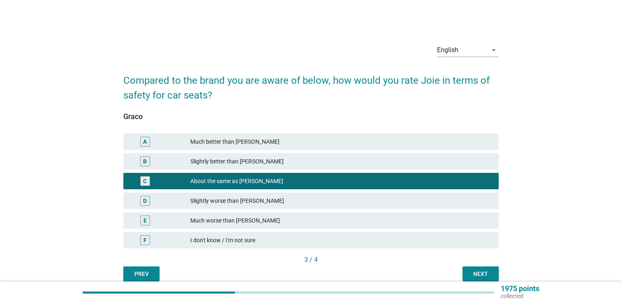
click at [495, 275] on button "Next" at bounding box center [480, 274] width 36 height 15
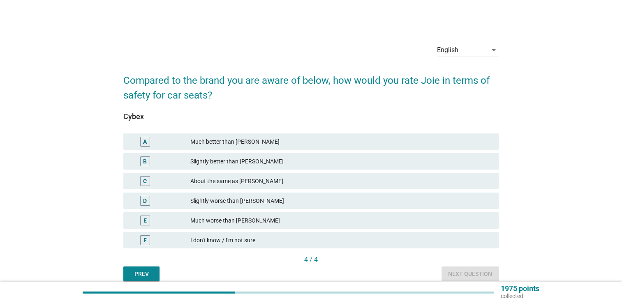
click at [245, 200] on div "Slightly worse than [PERSON_NAME]" at bounding box center [341, 201] width 302 height 10
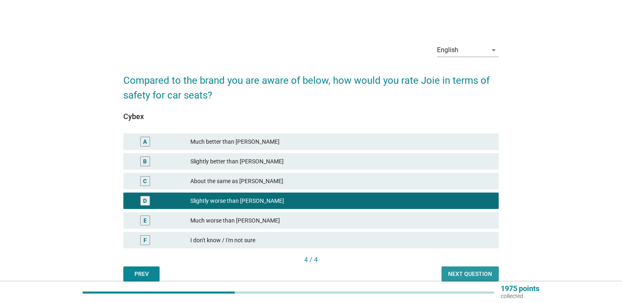
click at [453, 277] on div "Next question" at bounding box center [470, 274] width 44 height 9
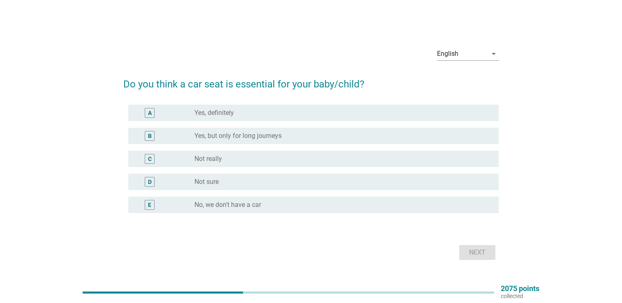
click at [276, 118] on div "radio_button_unchecked Yes, definitely" at bounding box center [343, 113] width 298 height 10
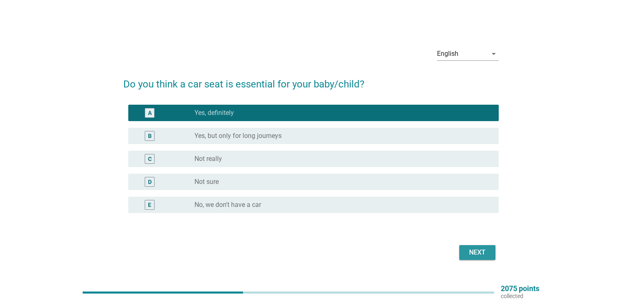
click at [463, 257] on button "Next" at bounding box center [477, 252] width 36 height 15
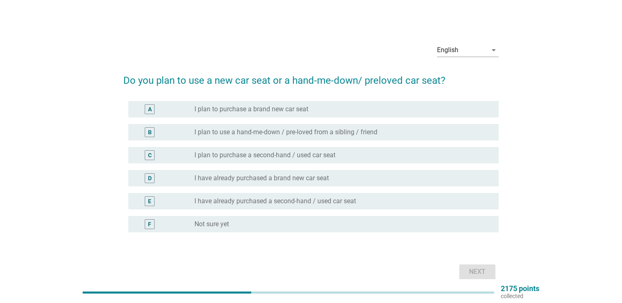
click at [298, 108] on label "I plan to purchase a brand new car seat" at bounding box center [251, 109] width 114 height 8
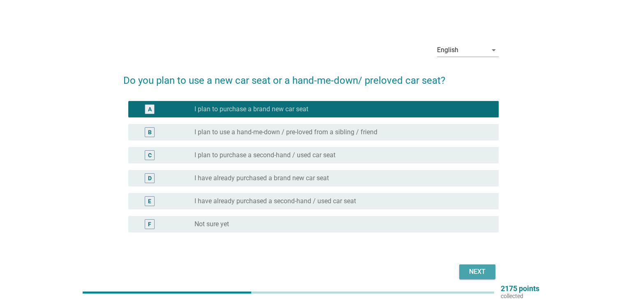
click at [475, 271] on div "Next" at bounding box center [477, 272] width 23 height 10
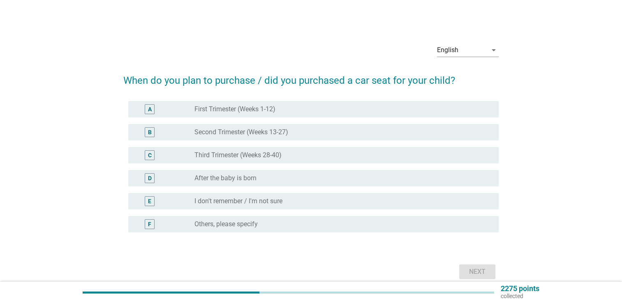
click at [296, 155] on div "radio_button_unchecked Third Trimester (Weeks 28-40)" at bounding box center [339, 155] width 291 height 8
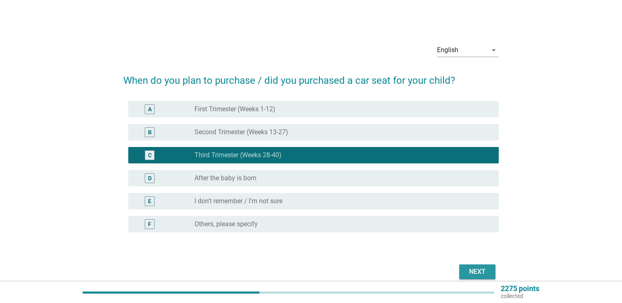
click at [468, 269] on div "Next" at bounding box center [477, 272] width 23 height 10
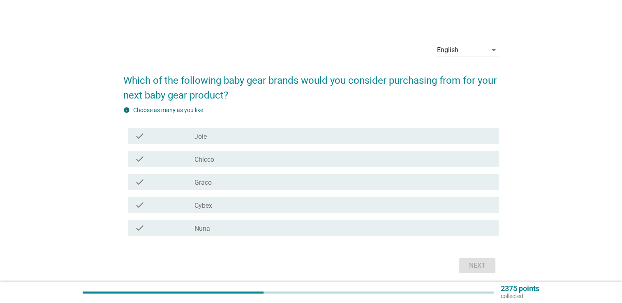
click at [204, 139] on label "Joie" at bounding box center [200, 137] width 12 height 8
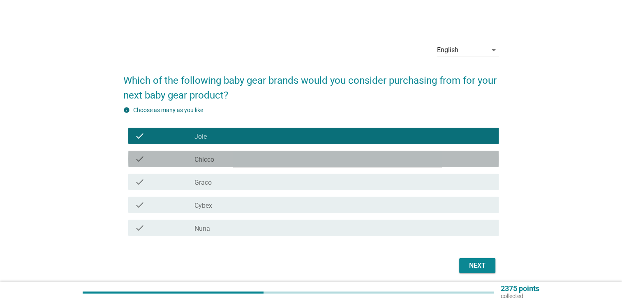
click at [214, 159] on label "Chicco" at bounding box center [204, 160] width 20 height 8
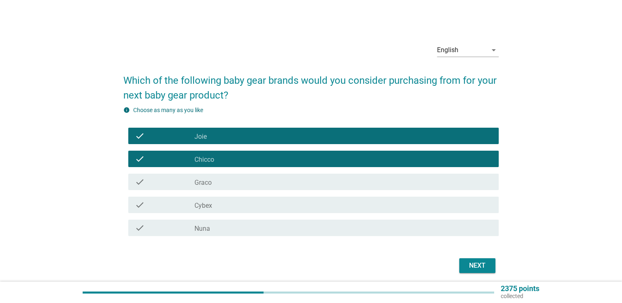
click at [227, 225] on div "check_box_outline_blank Nuna" at bounding box center [343, 228] width 298 height 10
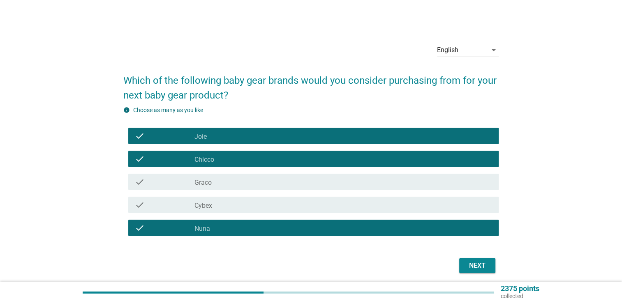
click at [487, 276] on div "English arrow_drop_down Which of the following baby gear brands would you consi…" at bounding box center [311, 156] width 388 height 252
click at [490, 268] on button "Next" at bounding box center [477, 266] width 36 height 15
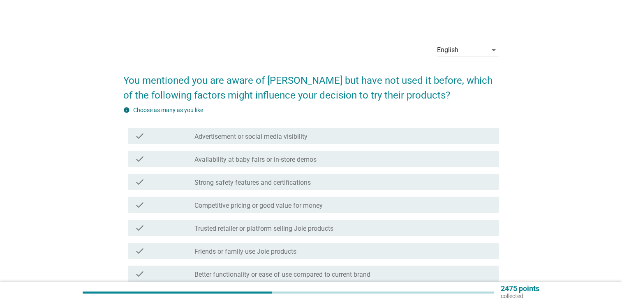
click at [312, 159] on label "Availability at baby fairs or in-store demos" at bounding box center [255, 160] width 122 height 8
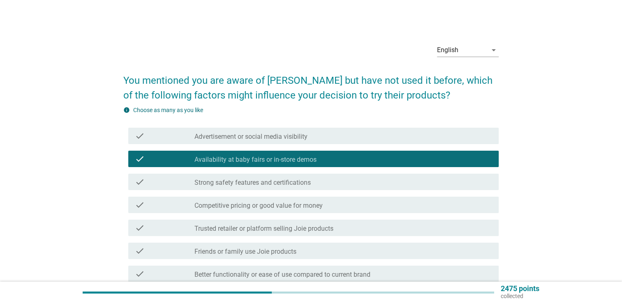
click at [302, 134] on label "Advertisement or social media visibility" at bounding box center [250, 137] width 113 height 8
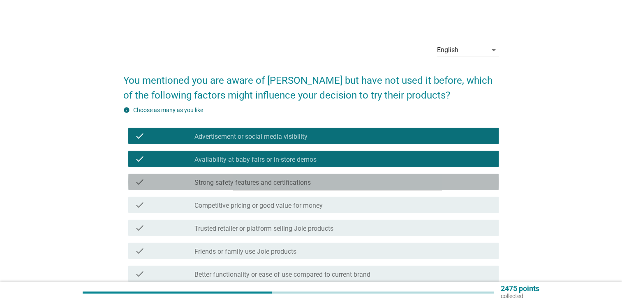
click at [300, 185] on label "Strong safety features and certifications" at bounding box center [252, 183] width 116 height 8
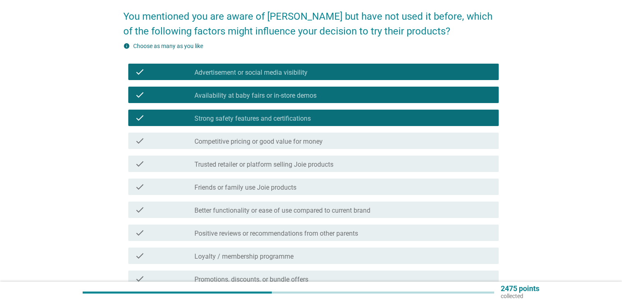
scroll to position [82, 0]
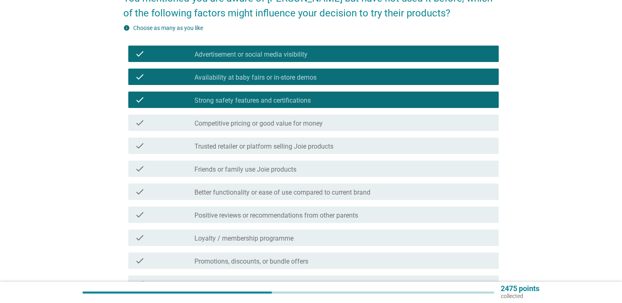
click at [291, 143] on label "Trusted retailer or platform selling Joie products" at bounding box center [263, 147] width 139 height 8
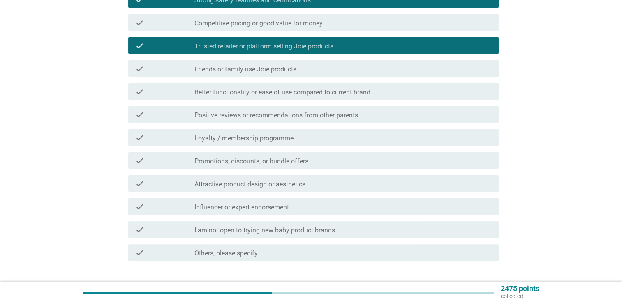
scroll to position [238, 0]
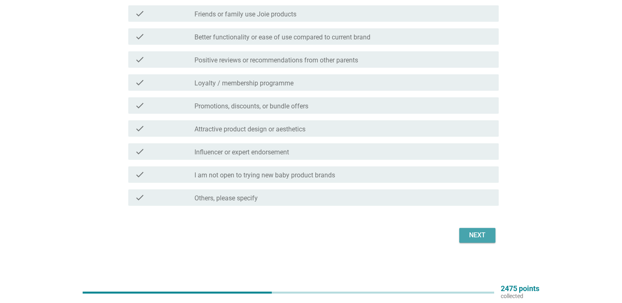
click at [475, 235] on div "Next" at bounding box center [477, 236] width 23 height 10
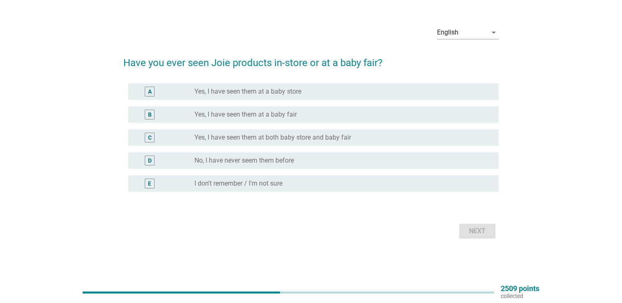
scroll to position [0, 0]
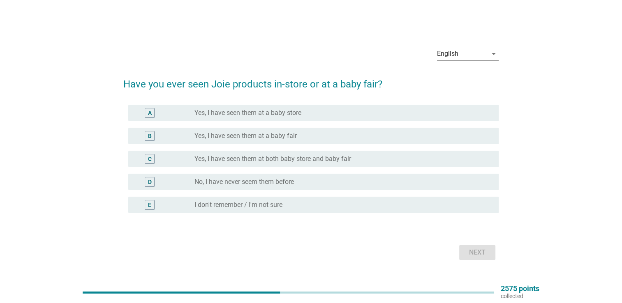
click at [308, 113] on div "radio_button_unchecked Yes, I have seen them at a baby store" at bounding box center [339, 113] width 291 height 8
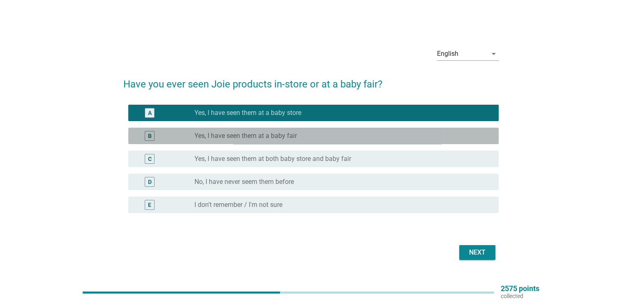
click at [330, 141] on div "radio_button_unchecked Yes, I have seen them at a baby fair" at bounding box center [343, 136] width 298 height 10
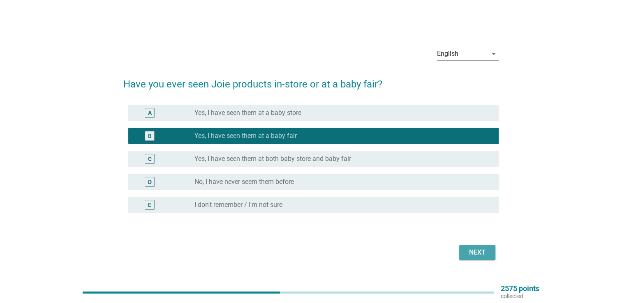
click at [472, 254] on div "Next" at bounding box center [477, 253] width 23 height 10
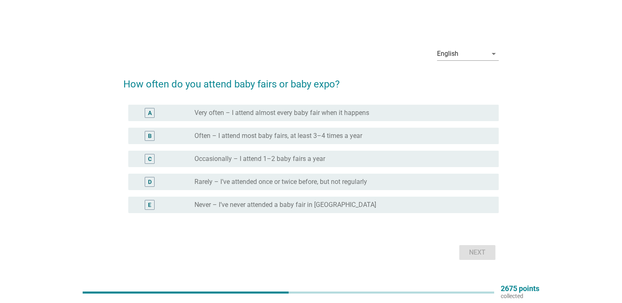
click at [329, 135] on label "Often – I attend most baby fairs, at least 3–4 times a year" at bounding box center [278, 136] width 168 height 8
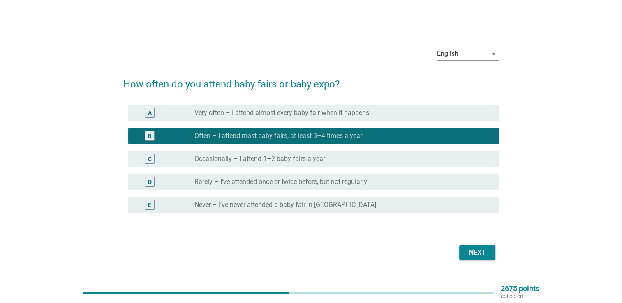
click at [471, 254] on div "Next" at bounding box center [477, 253] width 23 height 10
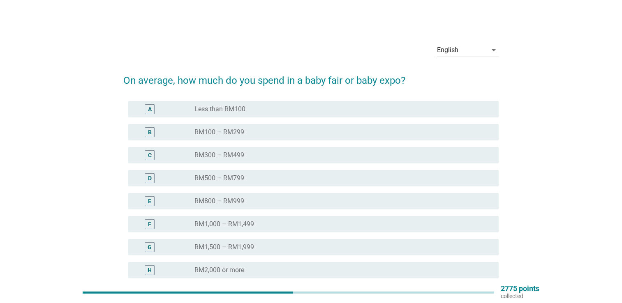
click at [238, 198] on label "RM800 – RM999" at bounding box center [219, 201] width 50 height 8
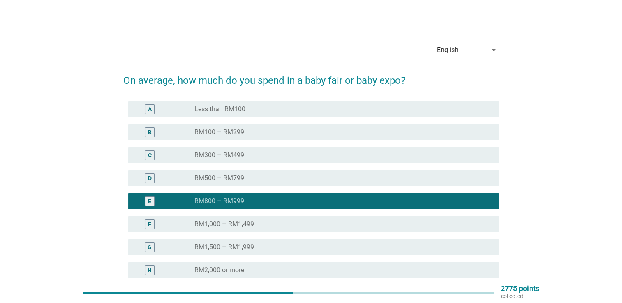
scroll to position [106, 0]
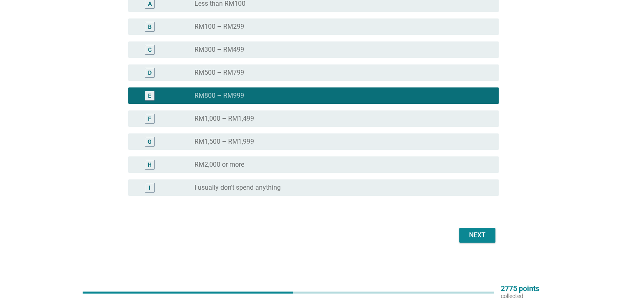
click at [490, 237] on button "Next" at bounding box center [477, 235] width 36 height 15
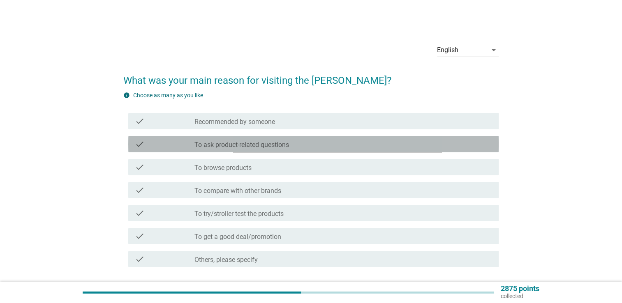
click at [316, 143] on div "check_box_outline_blank To ask product-related questions" at bounding box center [343, 144] width 298 height 10
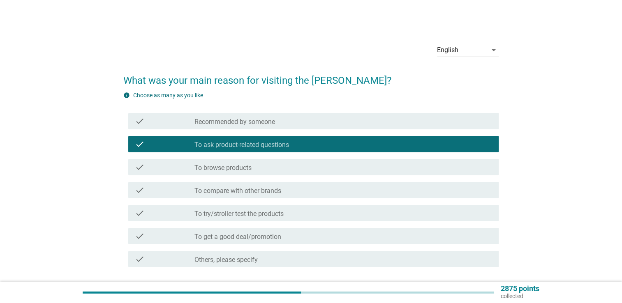
click at [263, 169] on div "check_box_outline_blank To browse products" at bounding box center [343, 167] width 298 height 10
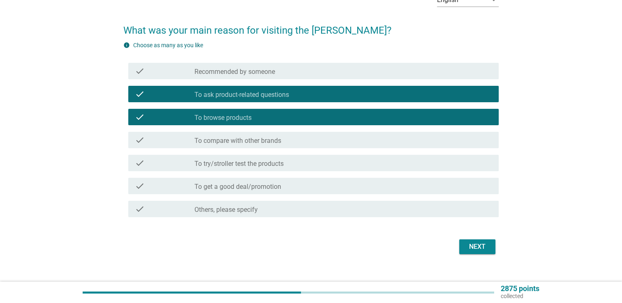
scroll to position [62, 0]
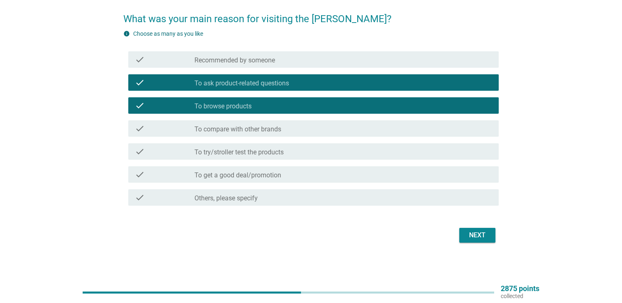
click at [303, 132] on div "check_box_outline_blank To compare with other brands" at bounding box center [343, 129] width 298 height 10
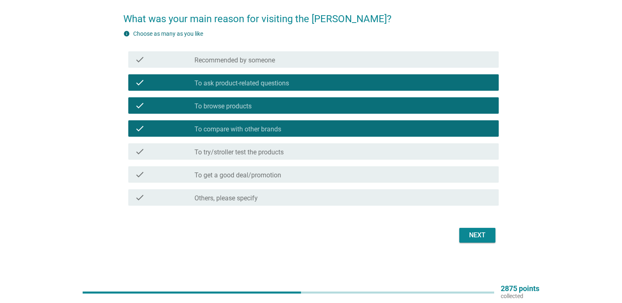
click at [360, 153] on div "check_box_outline_blank To try/stroller test the products" at bounding box center [343, 152] width 298 height 10
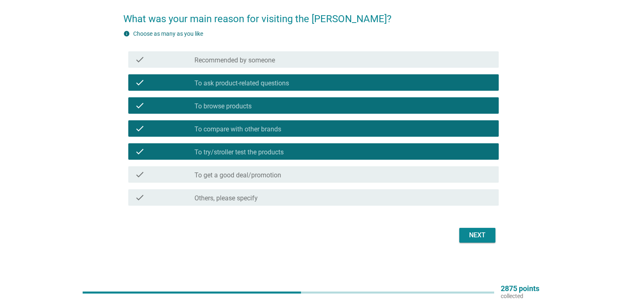
click at [477, 236] on div "Next" at bounding box center [477, 236] width 23 height 10
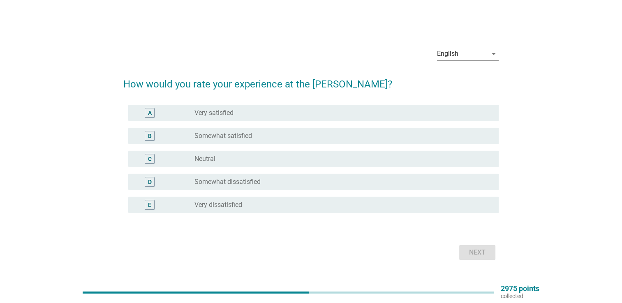
click at [216, 137] on label "Somewhat satisfied" at bounding box center [223, 136] width 58 height 8
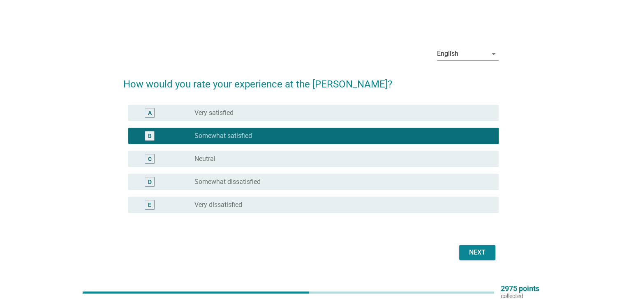
click at [474, 247] on button "Next" at bounding box center [477, 252] width 36 height 15
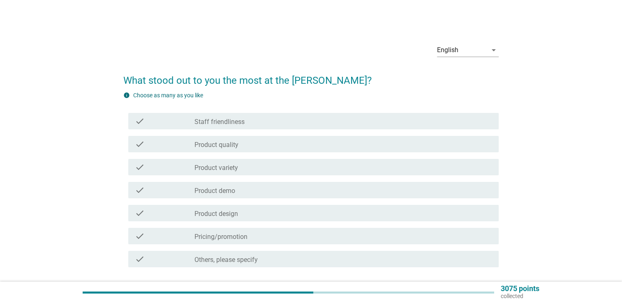
click at [232, 145] on label "Product quality" at bounding box center [216, 145] width 44 height 8
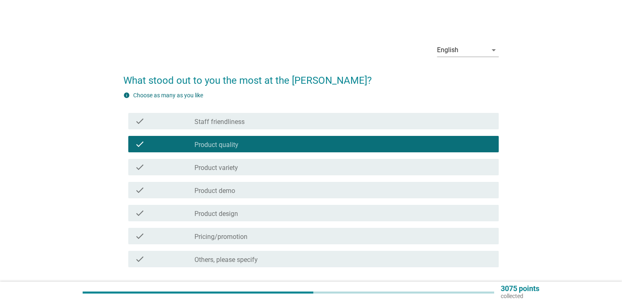
click at [224, 122] on label "Staff friendliness" at bounding box center [219, 122] width 50 height 8
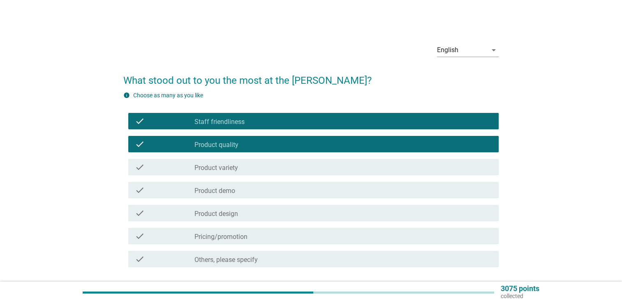
click at [229, 170] on label "Product variety" at bounding box center [216, 168] width 44 height 8
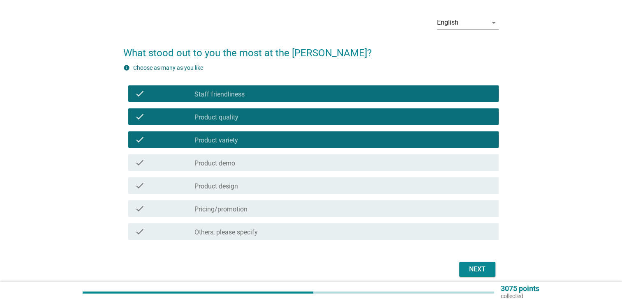
scroll to position [41, 0]
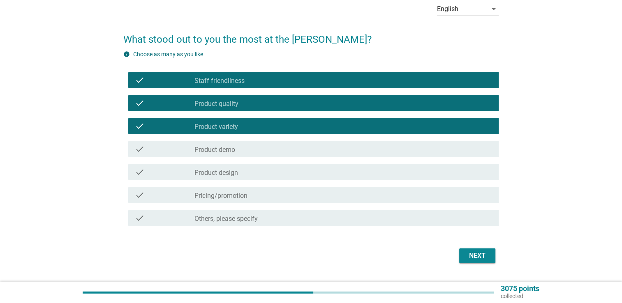
click at [229, 148] on label "Product demo" at bounding box center [214, 150] width 41 height 8
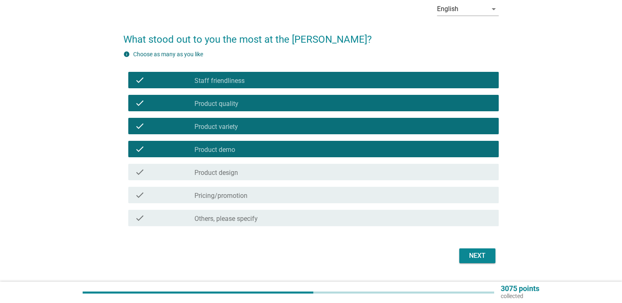
click at [466, 258] on div "Next" at bounding box center [477, 256] width 23 height 10
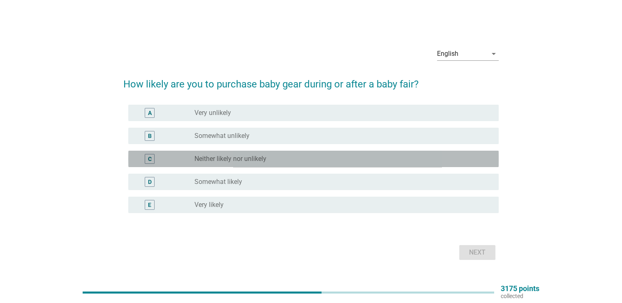
click at [239, 159] on label "Neither likely nor unlikely" at bounding box center [230, 159] width 72 height 8
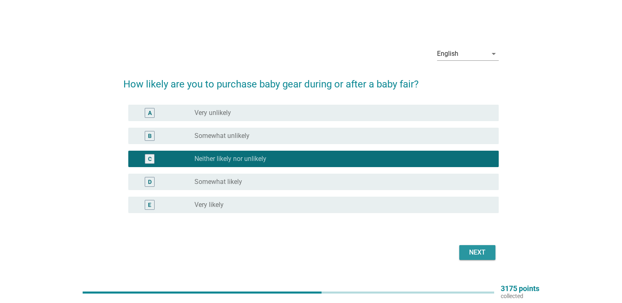
click at [471, 255] on div "Next" at bounding box center [477, 253] width 23 height 10
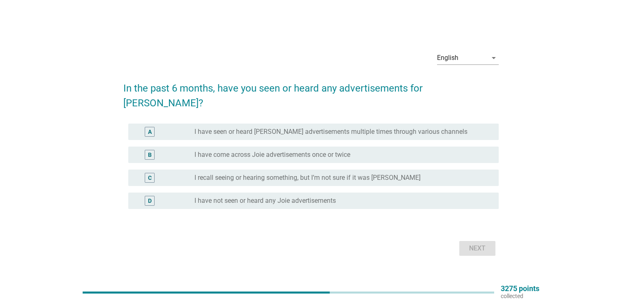
drag, startPoint x: 304, startPoint y: 143, endPoint x: 339, endPoint y: 157, distance: 37.1
click at [305, 151] on label "I have come across Joie advertisements once or twice" at bounding box center [272, 155] width 156 height 8
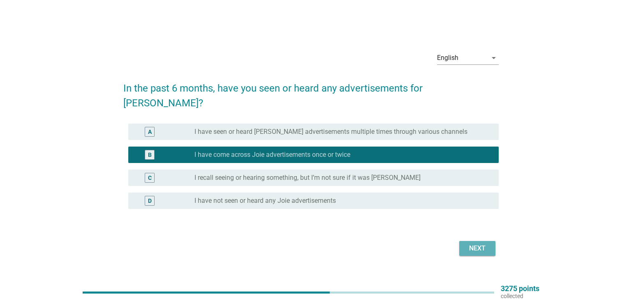
click at [486, 244] on div "Next" at bounding box center [477, 249] width 23 height 10
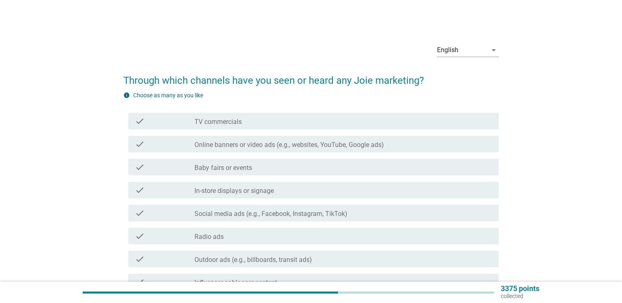
click at [282, 145] on label "Online banners or video ads (e.g., websites, YouTube, Google ads)" at bounding box center [288, 145] width 189 height 8
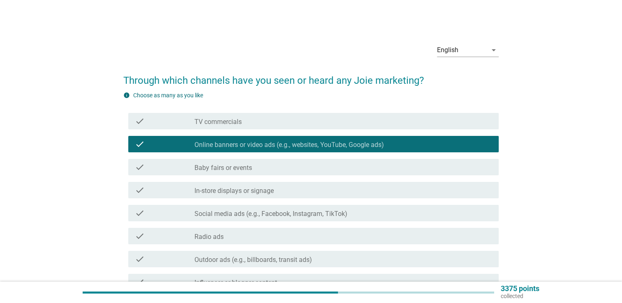
click at [239, 166] on label "Baby fairs or events" at bounding box center [223, 168] width 58 height 8
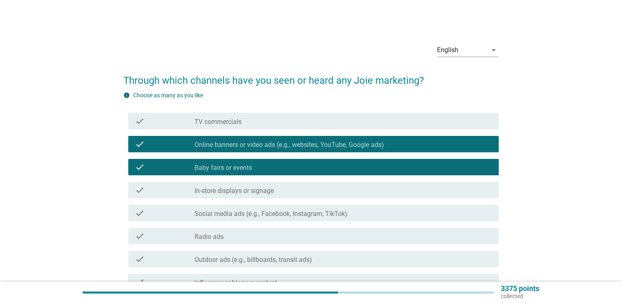
click at [271, 214] on label "Social media ads (e.g., Facebook, Instagram, TikTok)" at bounding box center [270, 214] width 153 height 8
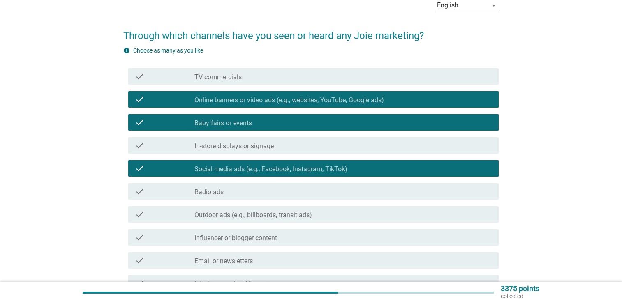
scroll to position [123, 0]
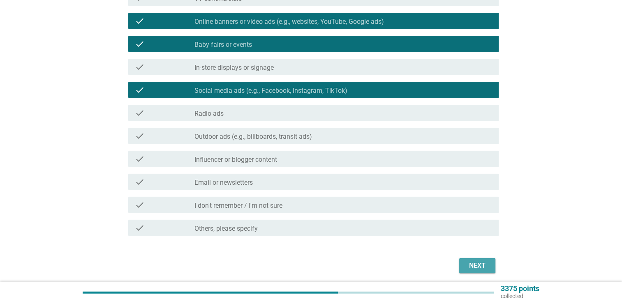
click at [476, 265] on div "Next" at bounding box center [477, 266] width 23 height 10
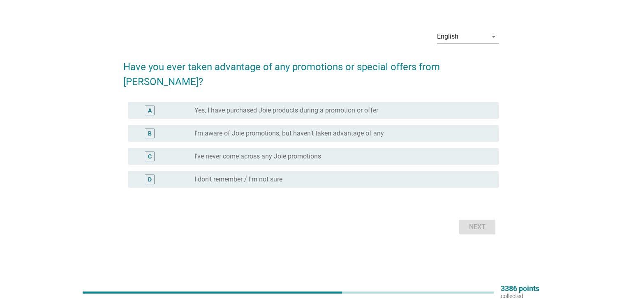
scroll to position [0, 0]
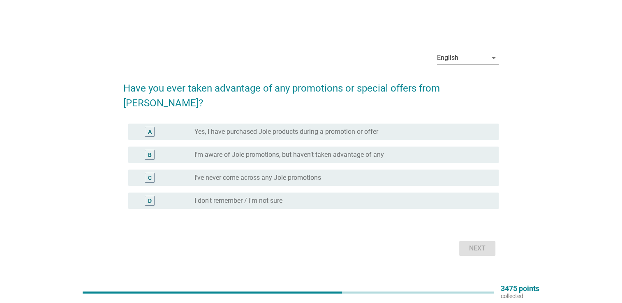
click at [365, 128] on label "Yes, I have purchased Joie products during a promotion or offer" at bounding box center [286, 132] width 184 height 8
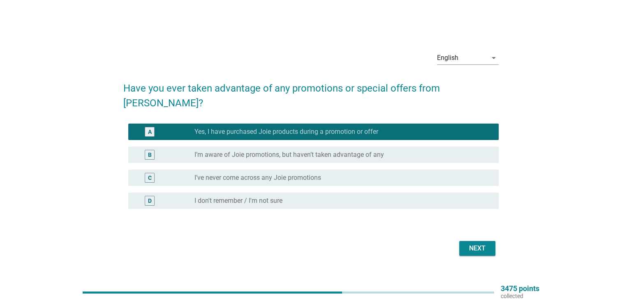
click at [487, 244] on div "Next" at bounding box center [477, 249] width 23 height 10
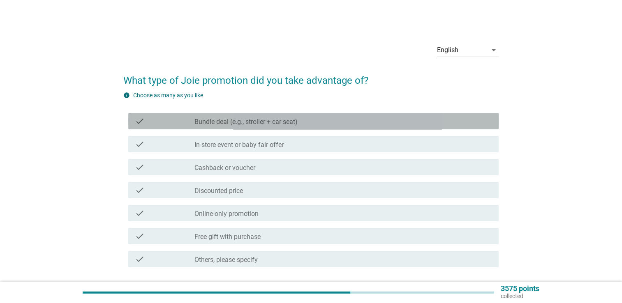
click at [284, 118] on label "Bundle deal (e.g., stroller + car seat)" at bounding box center [245, 122] width 103 height 8
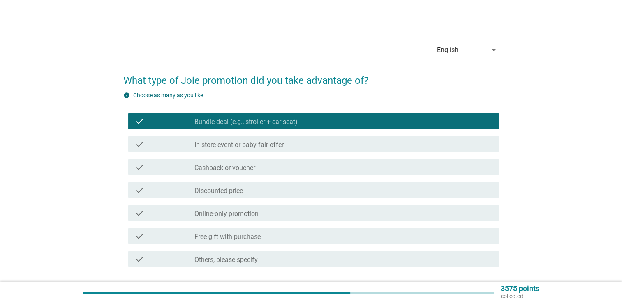
click at [282, 142] on label "In-store event or baby fair offer" at bounding box center [238, 145] width 89 height 8
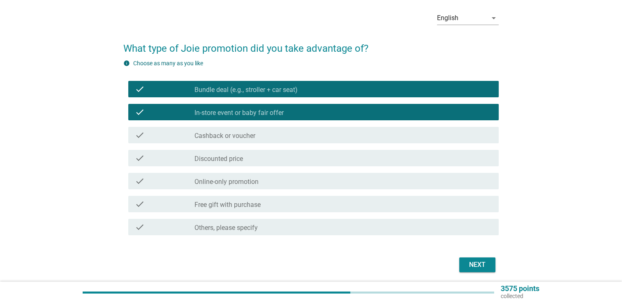
scroll to position [62, 0]
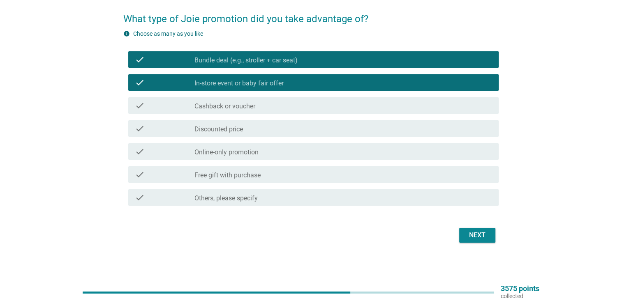
click at [462, 230] on button "Next" at bounding box center [477, 235] width 36 height 15
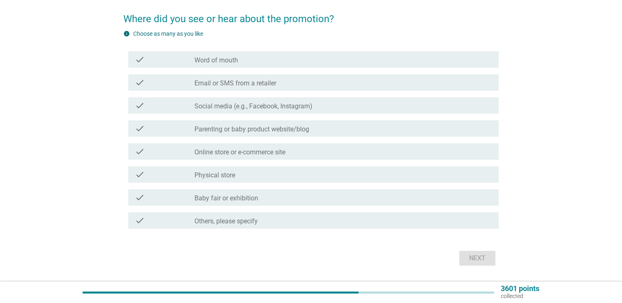
scroll to position [0, 0]
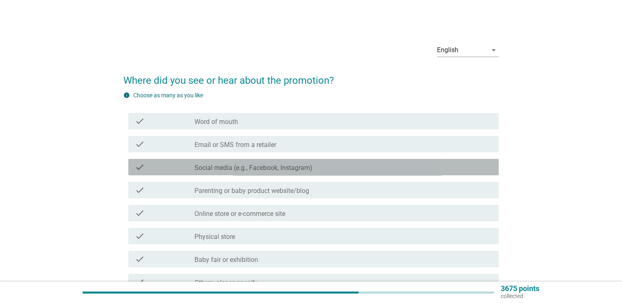
click at [243, 166] on label "Social media (e.g., Facebook, Instagram)" at bounding box center [253, 168] width 118 height 8
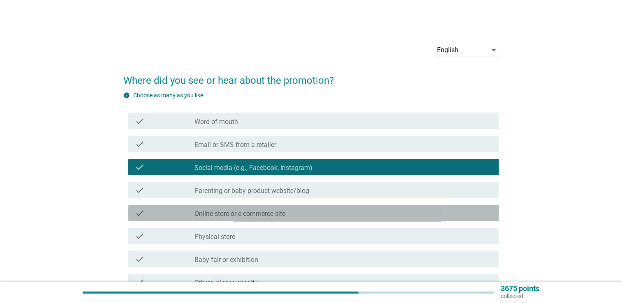
click at [269, 214] on label "Online store or e-commerce site" at bounding box center [239, 214] width 91 height 8
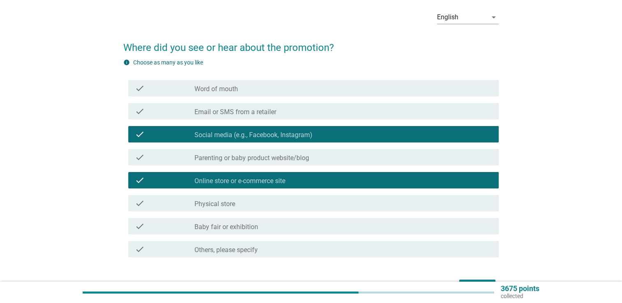
scroll to position [82, 0]
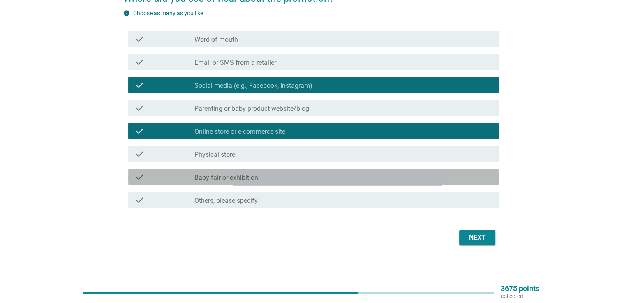
click at [262, 176] on div "check_box_outline_blank Baby fair or exhibition" at bounding box center [343, 177] width 298 height 10
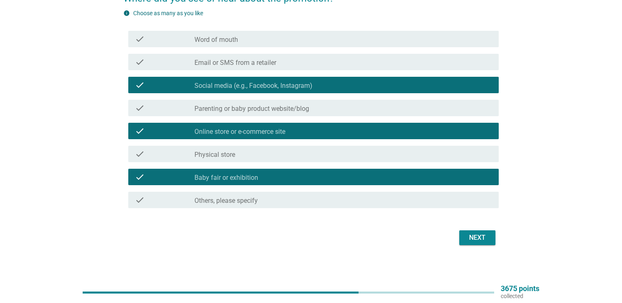
click at [484, 237] on div "Next" at bounding box center [477, 238] width 23 height 10
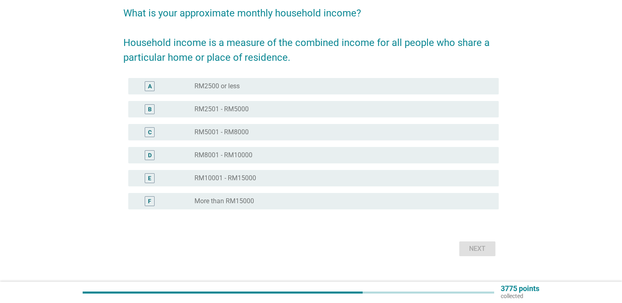
scroll to position [81, 0]
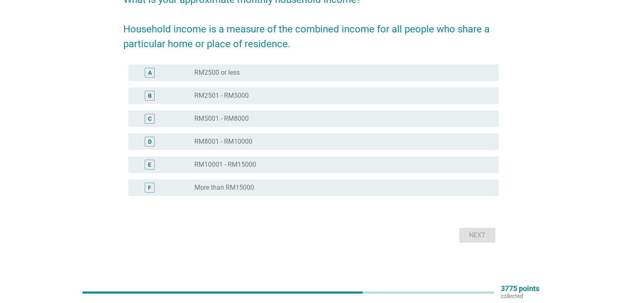
click at [270, 141] on div "radio_button_unchecked RM8001 - RM10000" at bounding box center [339, 142] width 291 height 8
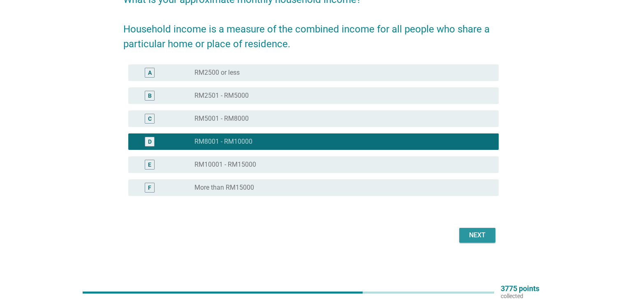
click at [478, 234] on div "Next" at bounding box center [477, 236] width 23 height 10
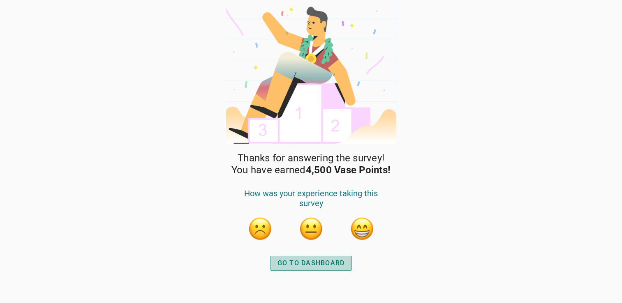
click at [333, 263] on div "GO TO DASHBOARD" at bounding box center [310, 264] width 67 height 10
